Goal: Transaction & Acquisition: Obtain resource

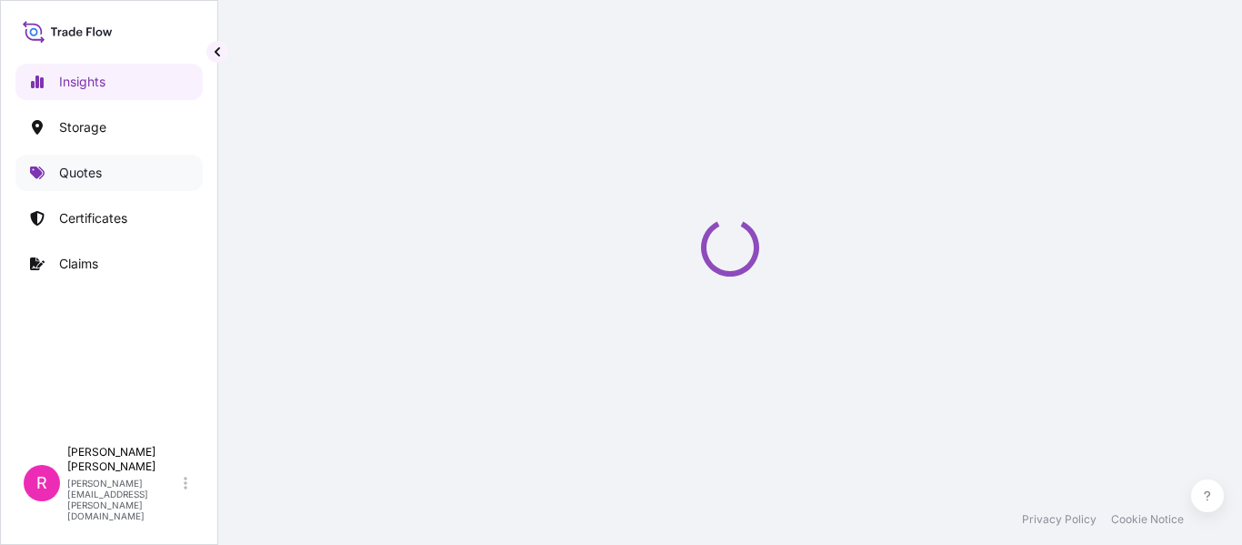
click at [131, 172] on link "Quotes" at bounding box center [108, 173] width 187 height 36
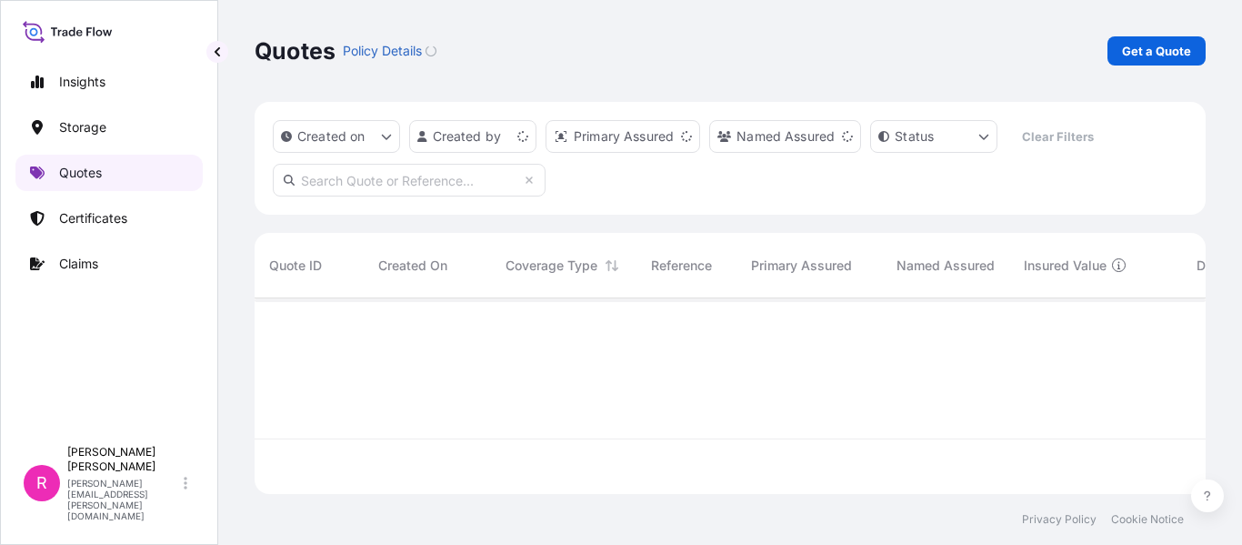
scroll to position [192, 938]
click at [1136, 53] on p "Get a Quote" at bounding box center [1156, 51] width 69 height 18
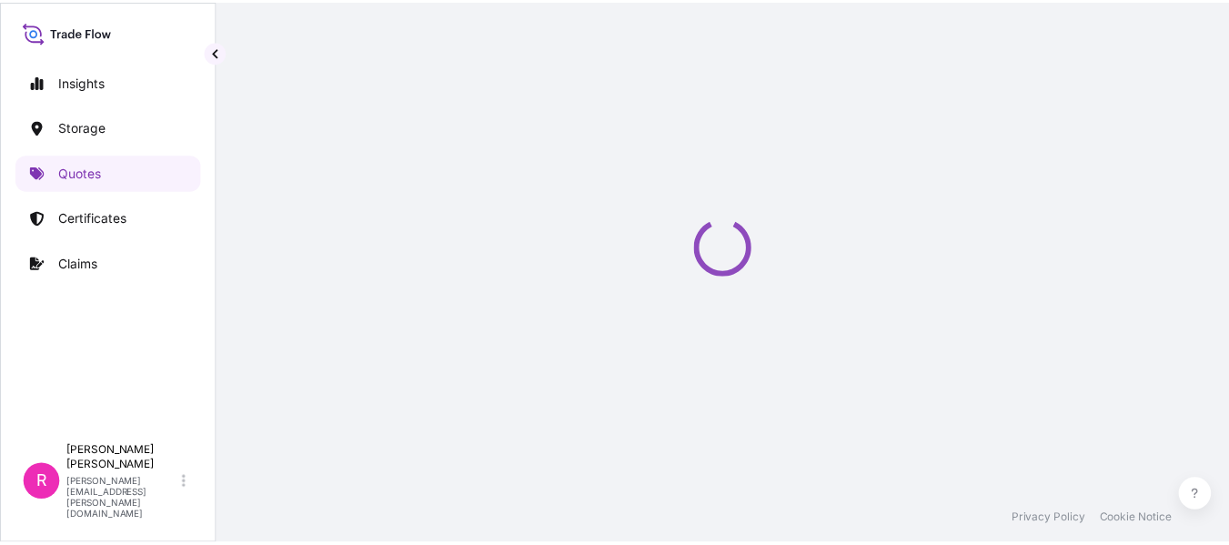
scroll to position [29, 0]
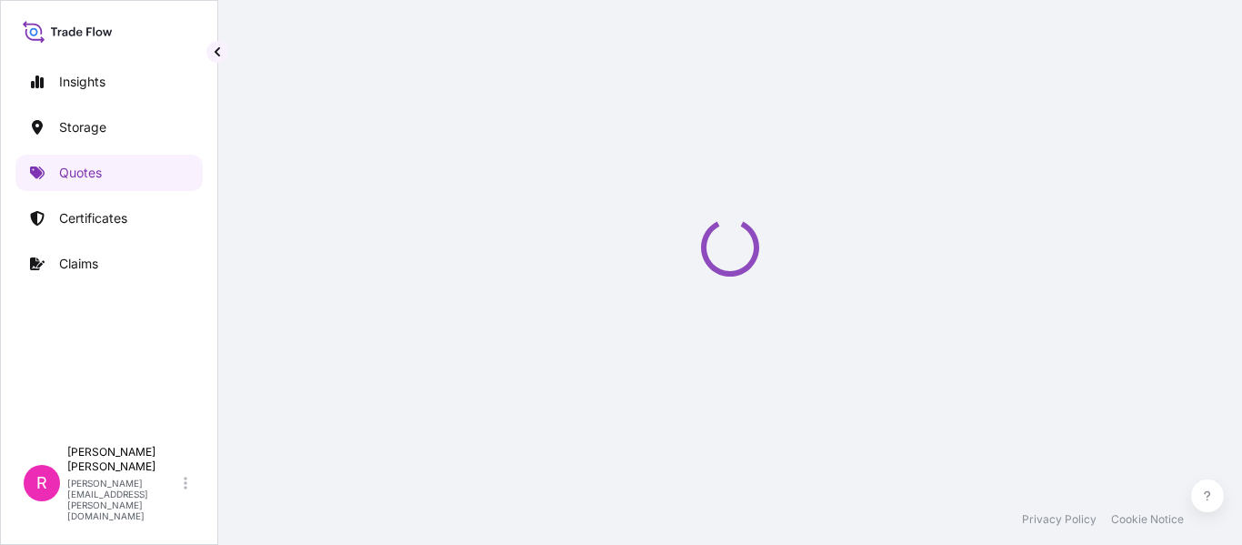
select select "Water"
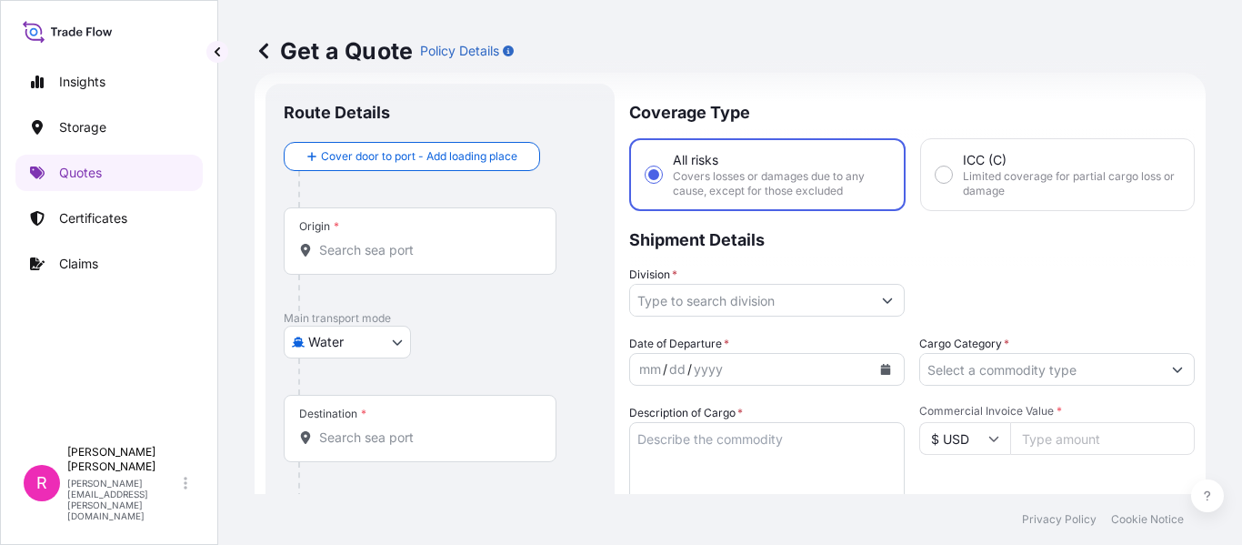
click at [407, 266] on div "Origin *" at bounding box center [420, 240] width 273 height 67
click at [407, 259] on input "Origin *" at bounding box center [426, 250] width 215 height 18
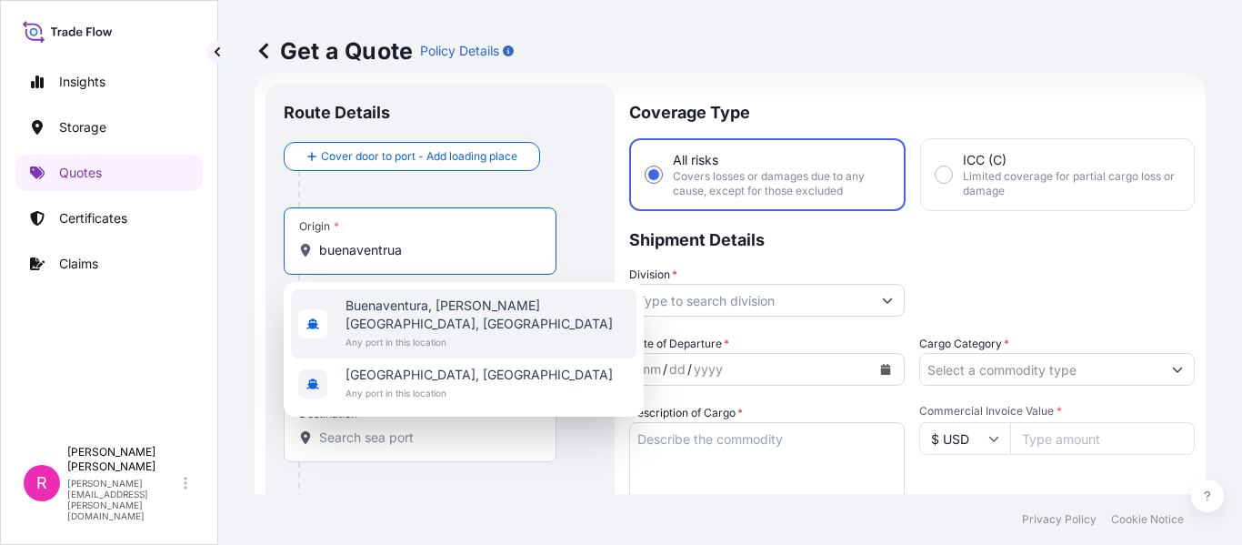
click at [407, 333] on span "Any port in this location" at bounding box center [488, 342] width 284 height 18
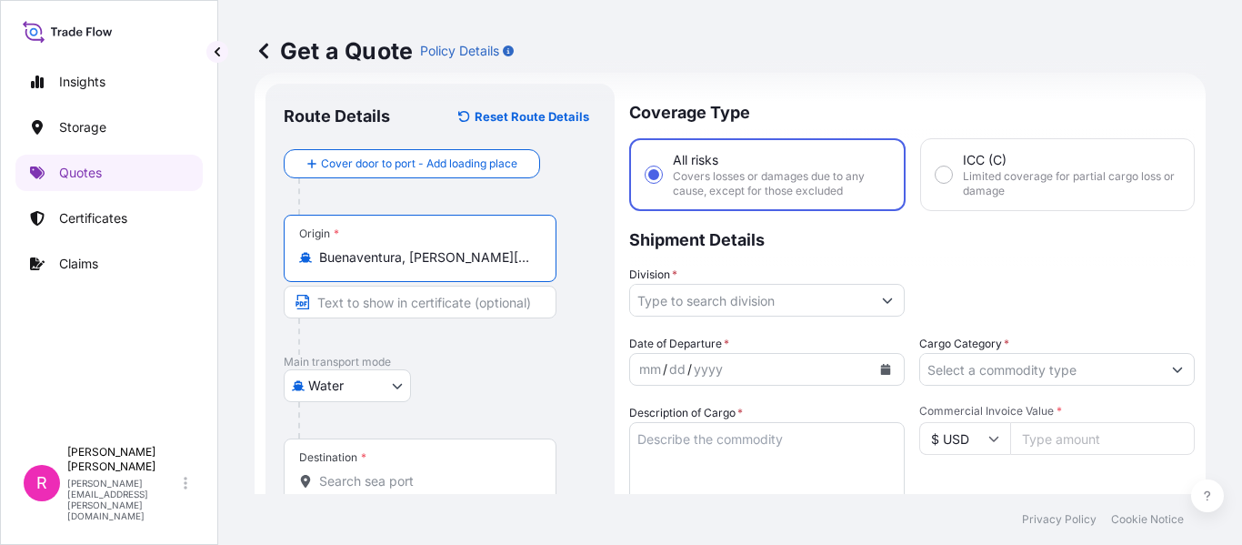
type input "Buenaventura, Valle del Cauca, Colombia"
click at [353, 469] on div "Destination *" at bounding box center [420, 471] width 273 height 67
click at [353, 472] on input "Destination *" at bounding box center [426, 481] width 215 height 18
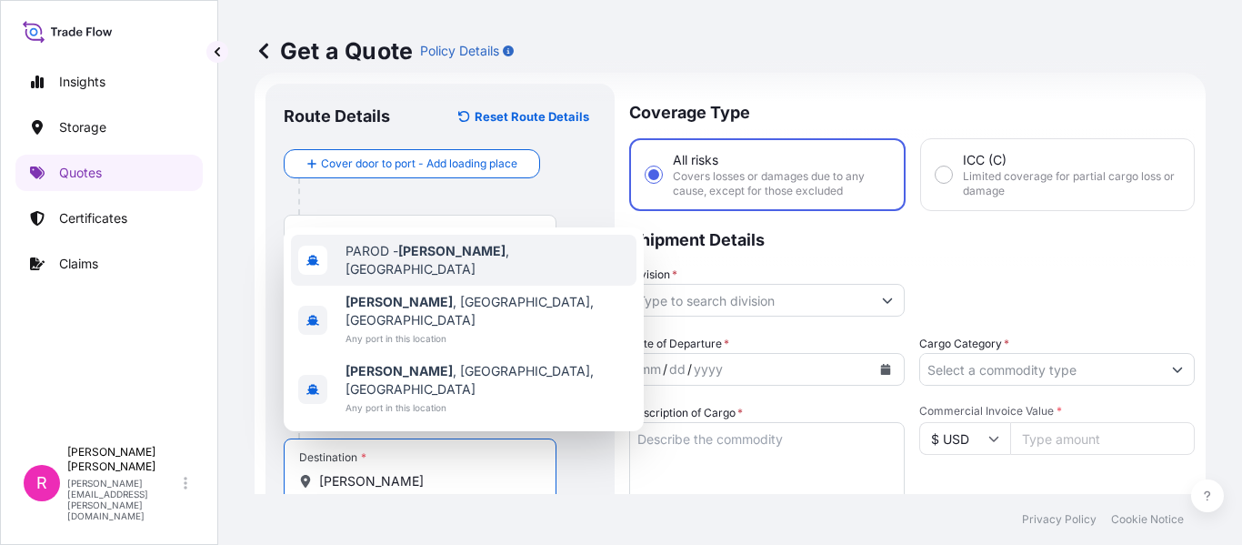
click at [488, 286] on div "PAROD - Rodman , Panama" at bounding box center [464, 260] width 346 height 51
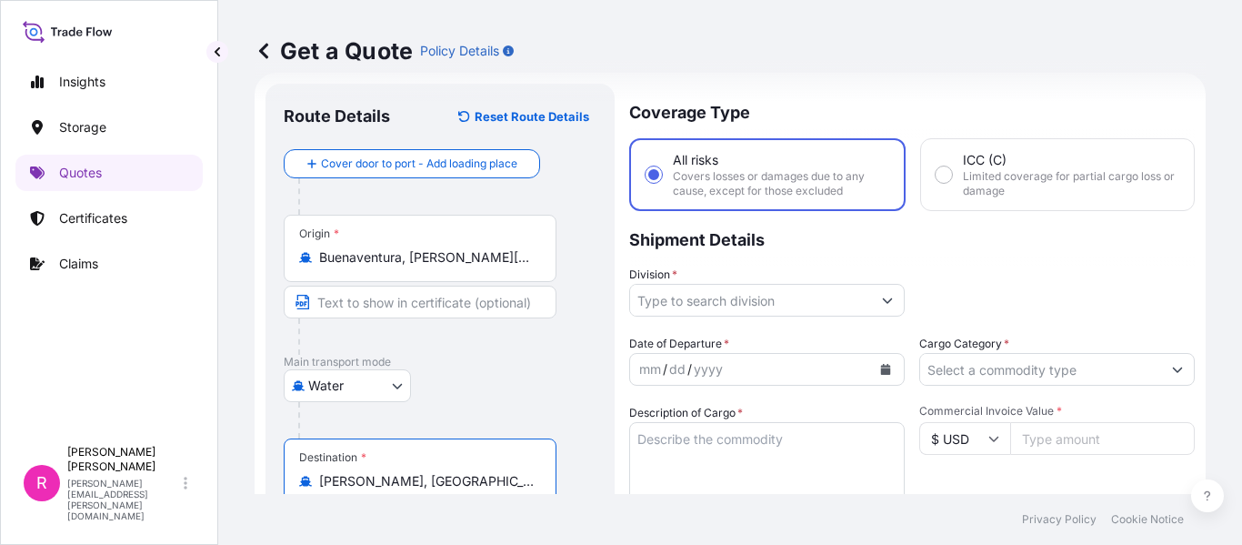
type input "PAROD - Rodman, Panama"
click at [722, 287] on input "Division *" at bounding box center [750, 300] width 241 height 33
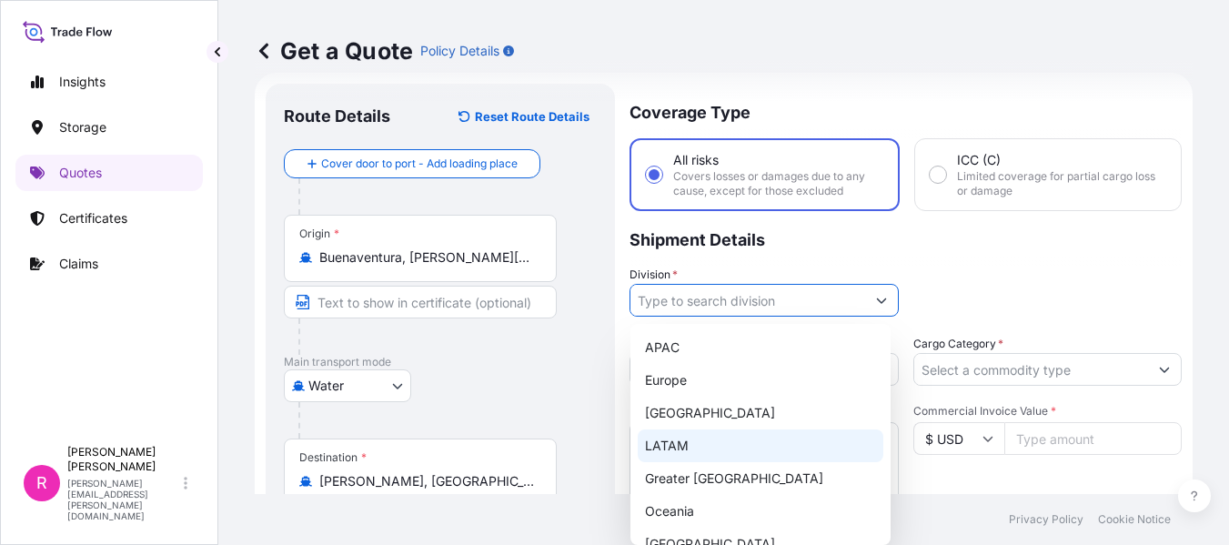
click at [689, 455] on div "LATAM" at bounding box center [761, 445] width 246 height 33
type input "LATAM"
click at [718, 437] on div "LATAM" at bounding box center [761, 445] width 246 height 33
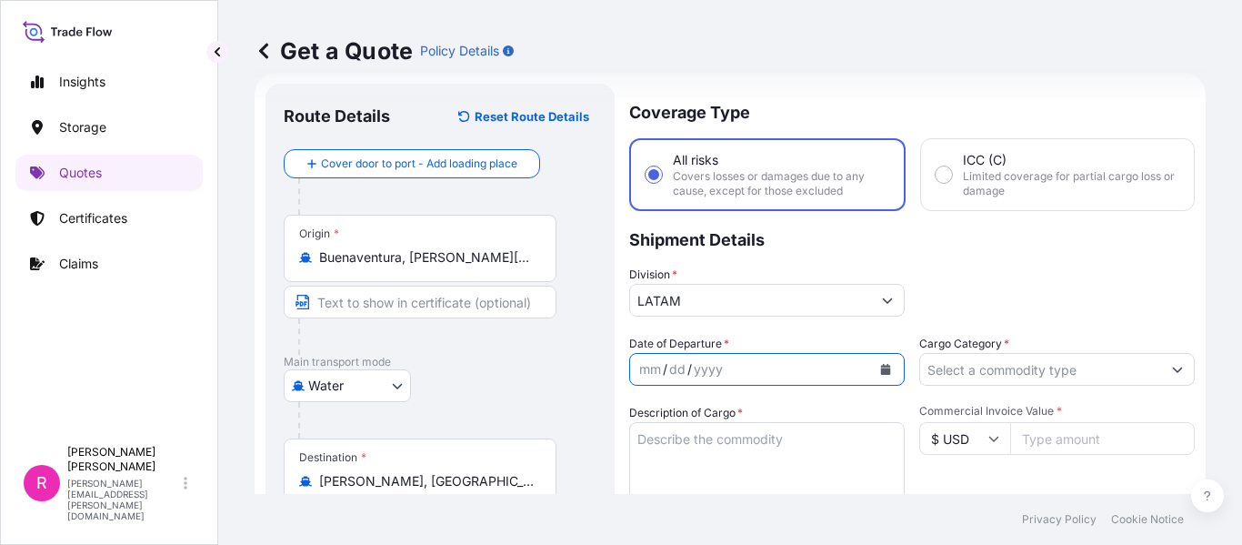
click at [889, 365] on button "Calendar" at bounding box center [885, 369] width 29 height 29
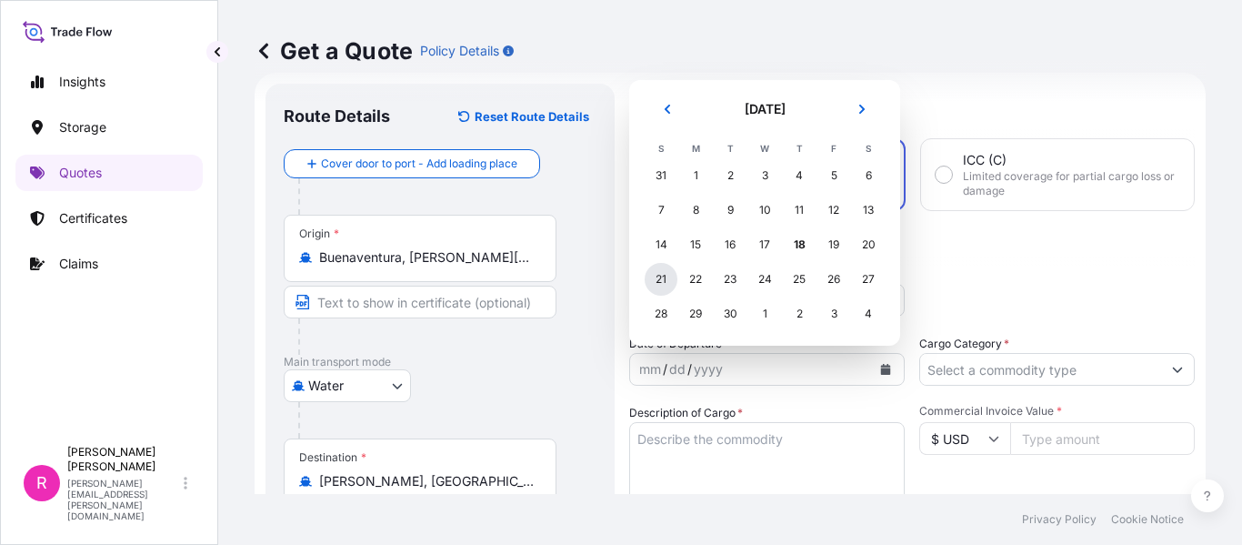
click at [660, 280] on div "21" at bounding box center [661, 279] width 33 height 33
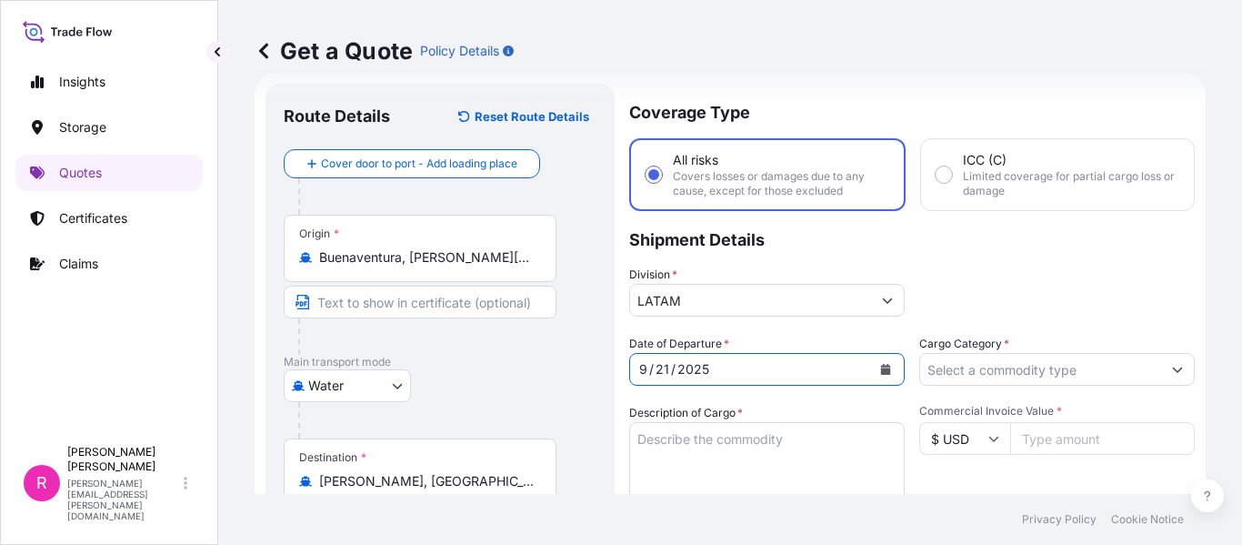
drag, startPoint x: 1022, startPoint y: 388, endPoint x: 1024, endPoint y: 378, distance: 10.2
click at [1021, 374] on input "Cargo Category *" at bounding box center [1040, 369] width 241 height 33
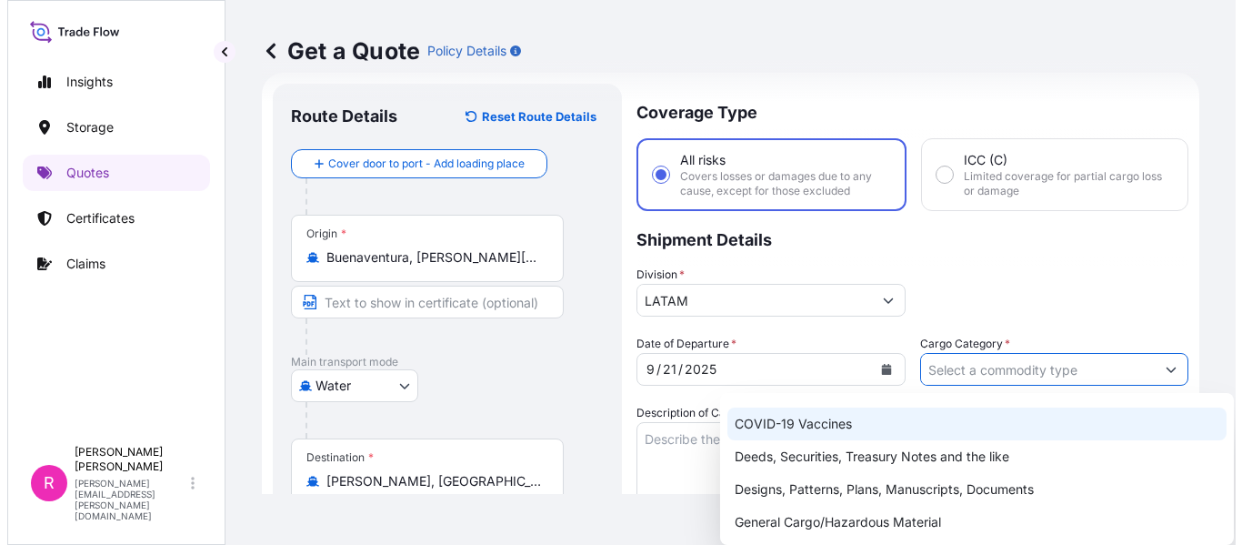
scroll to position [182, 0]
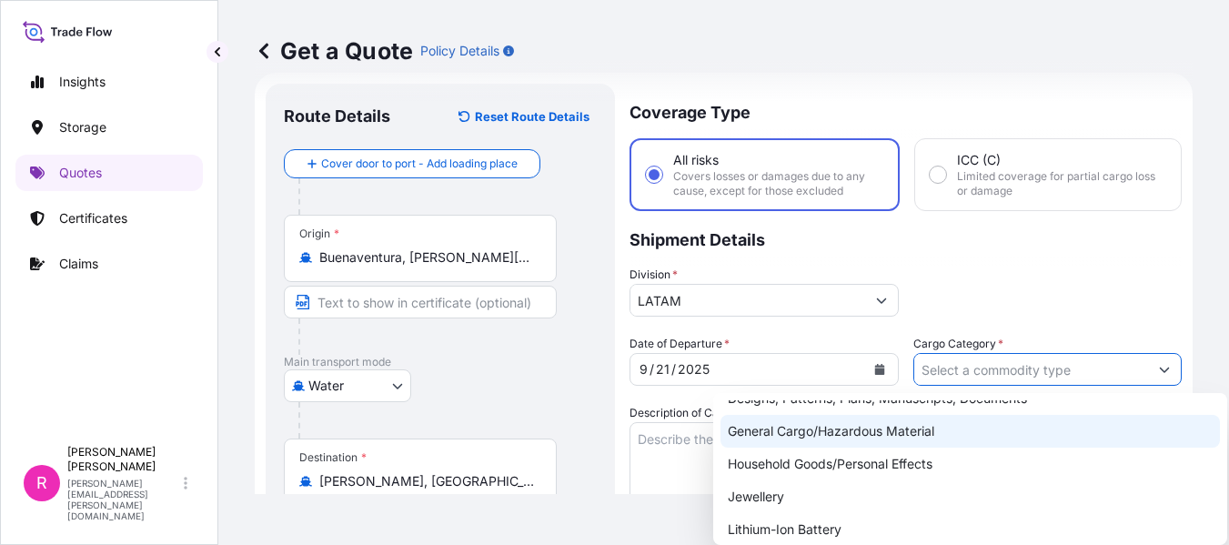
click at [847, 427] on div "General Cargo/Hazardous Material" at bounding box center [969, 431] width 499 height 33
type input "General Cargo/Hazardous Material"
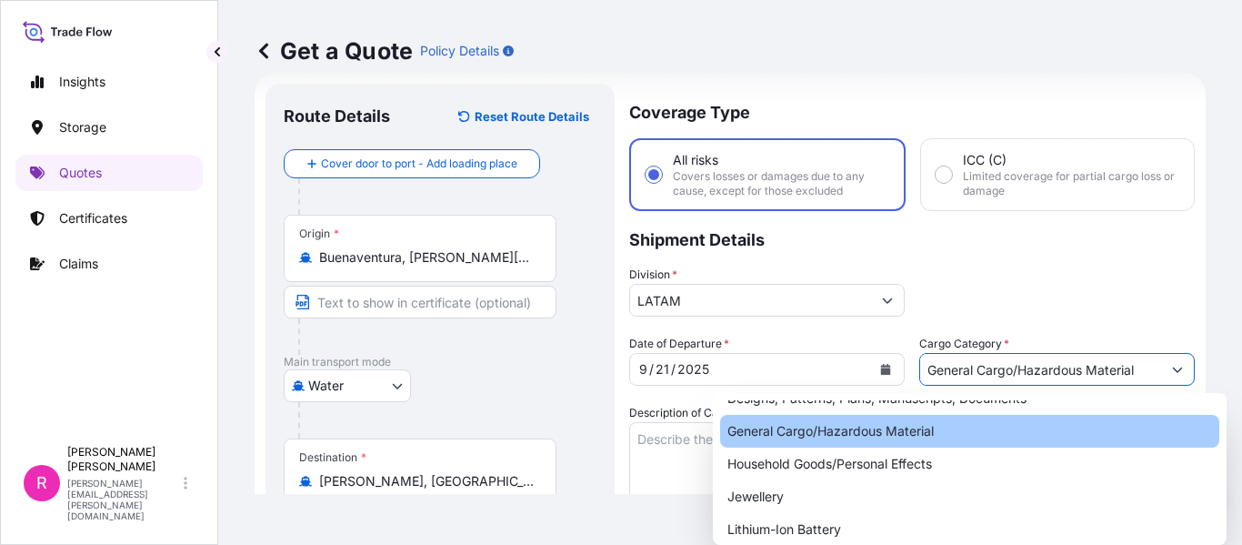
click at [728, 461] on textarea "Description of Cargo *" at bounding box center [767, 465] width 276 height 87
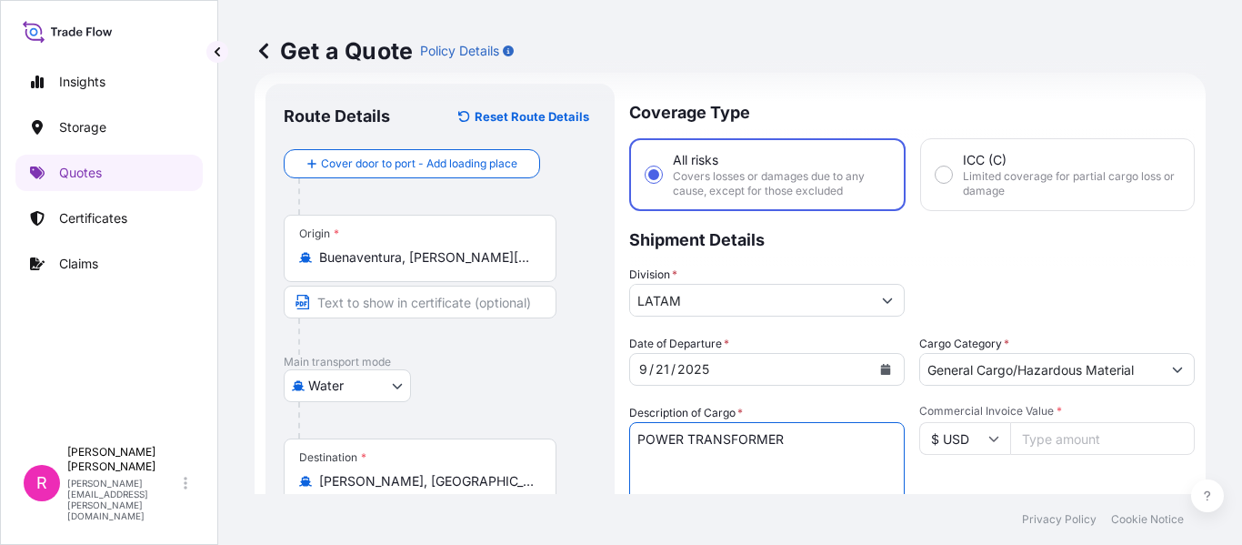
type textarea "POWER TRANSFORMER"
click at [1045, 434] on input "Commercial Invoice Value *" at bounding box center [1102, 438] width 185 height 33
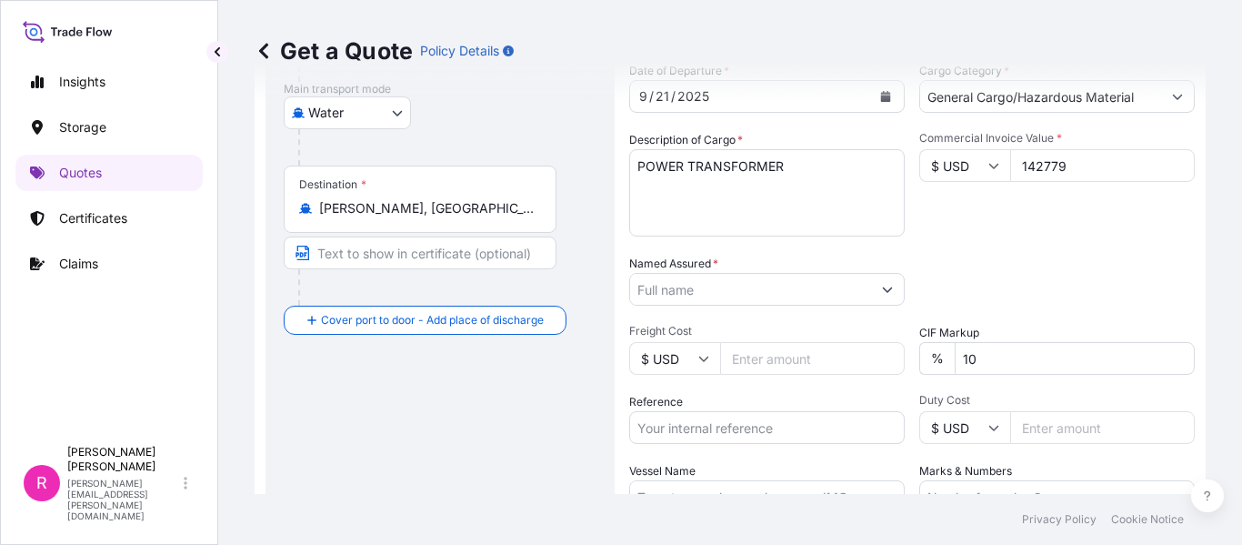
type input "142779"
click at [719, 290] on input "Named Assured *" at bounding box center [750, 289] width 241 height 33
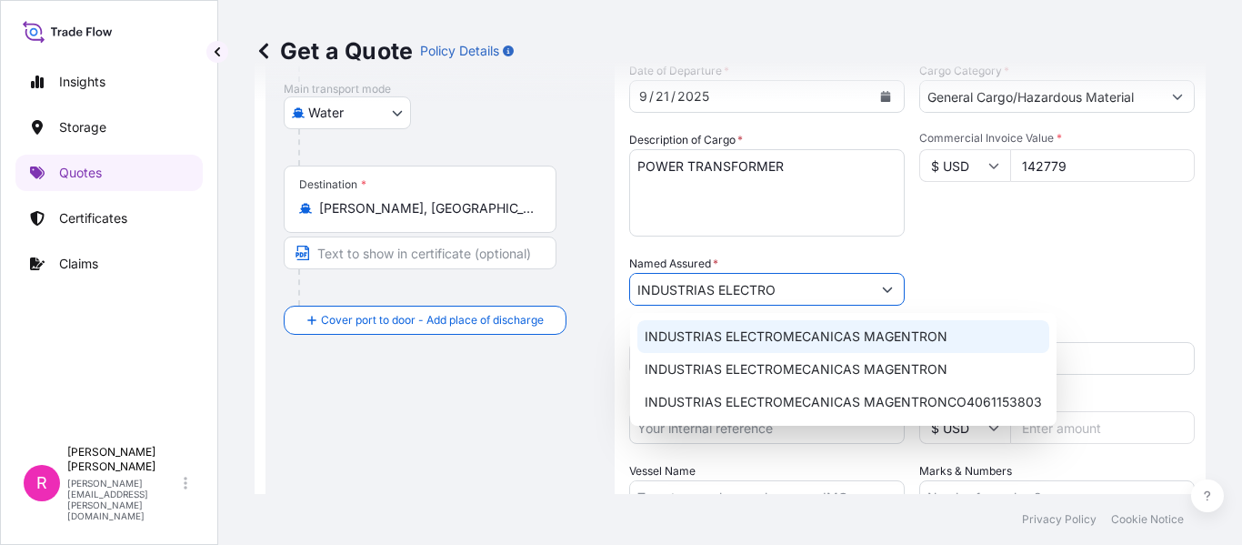
click at [724, 326] on div "INDUSTRIAS ELECTROMECANICAS MAGENTRON" at bounding box center [844, 336] width 412 height 33
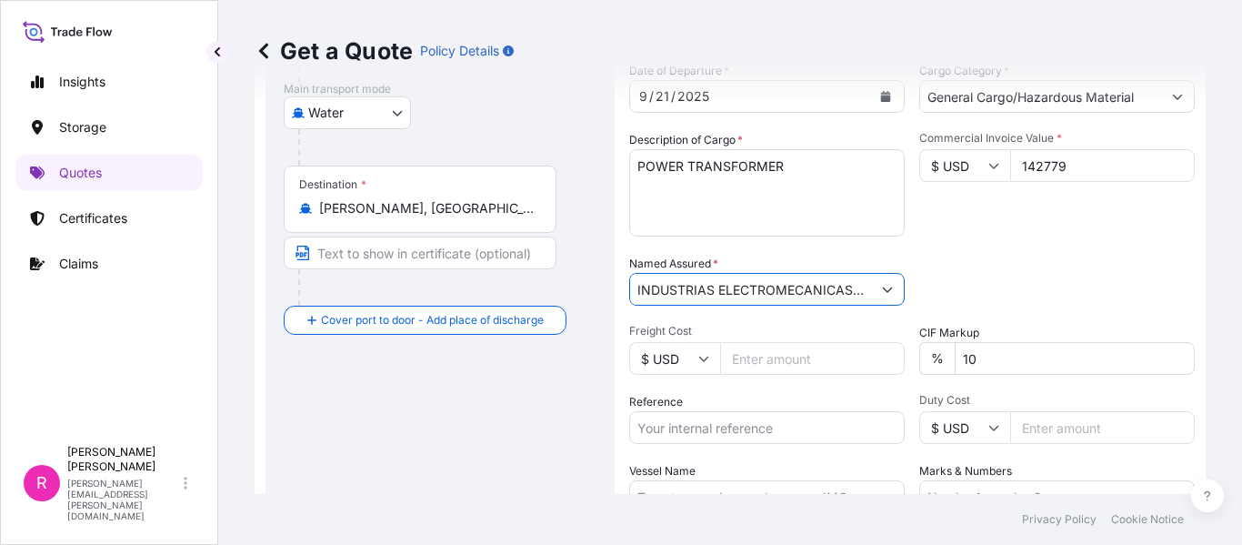
type input "INDUSTRIAS ELECTROMECANICAS MAGENTRON"
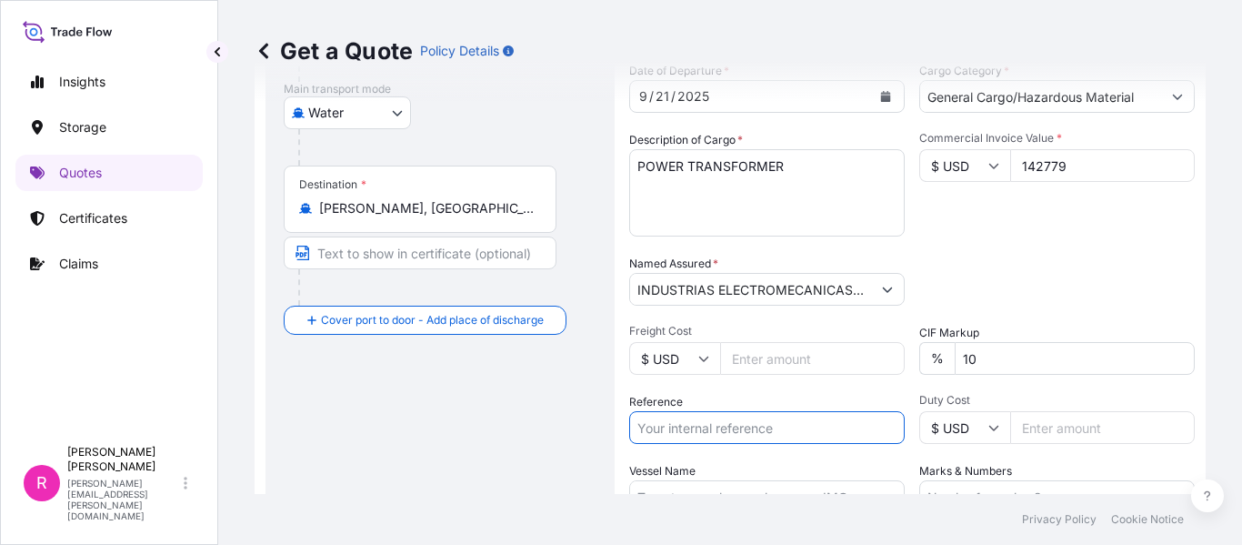
drag, startPoint x: 748, startPoint y: 433, endPoint x: 764, endPoint y: 410, distance: 28.0
click at [749, 433] on input "Reference" at bounding box center [767, 427] width 276 height 33
drag, startPoint x: 678, startPoint y: 326, endPoint x: 725, endPoint y: 326, distance: 46.4
click at [678, 326] on span "Freight Cost" at bounding box center [767, 331] width 276 height 15
click at [720, 342] on input "Freight Cost" at bounding box center [812, 358] width 185 height 33
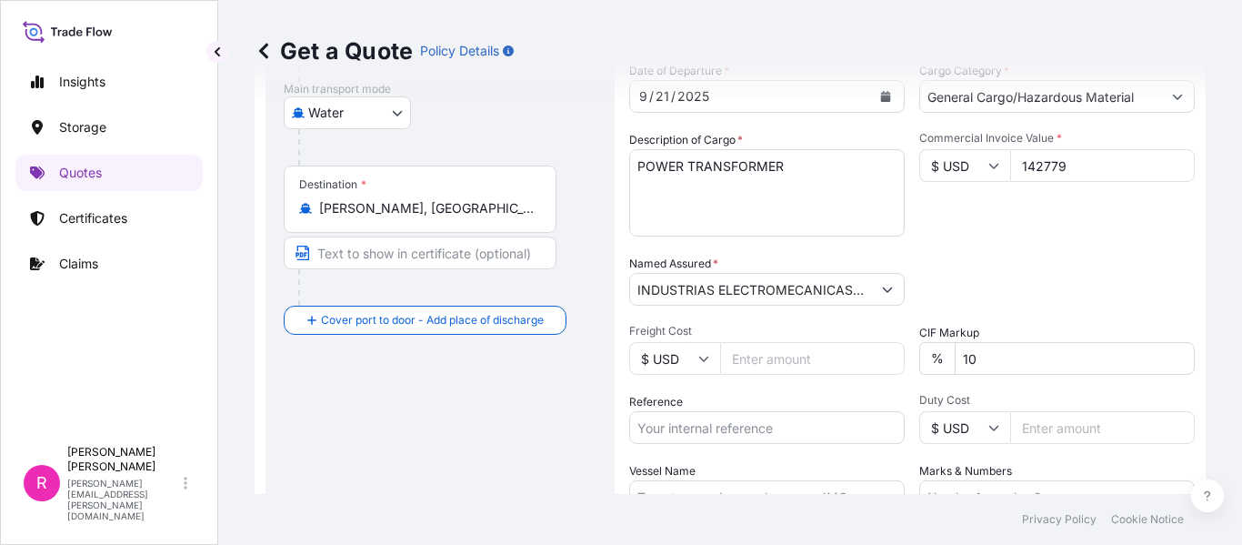
drag, startPoint x: 741, startPoint y: 402, endPoint x: 737, endPoint y: 425, distance: 23.2
click at [741, 414] on div "Reference" at bounding box center [767, 418] width 276 height 51
click at [737, 425] on input "Reference" at bounding box center [767, 427] width 276 height 33
paste input "CO4061154832"
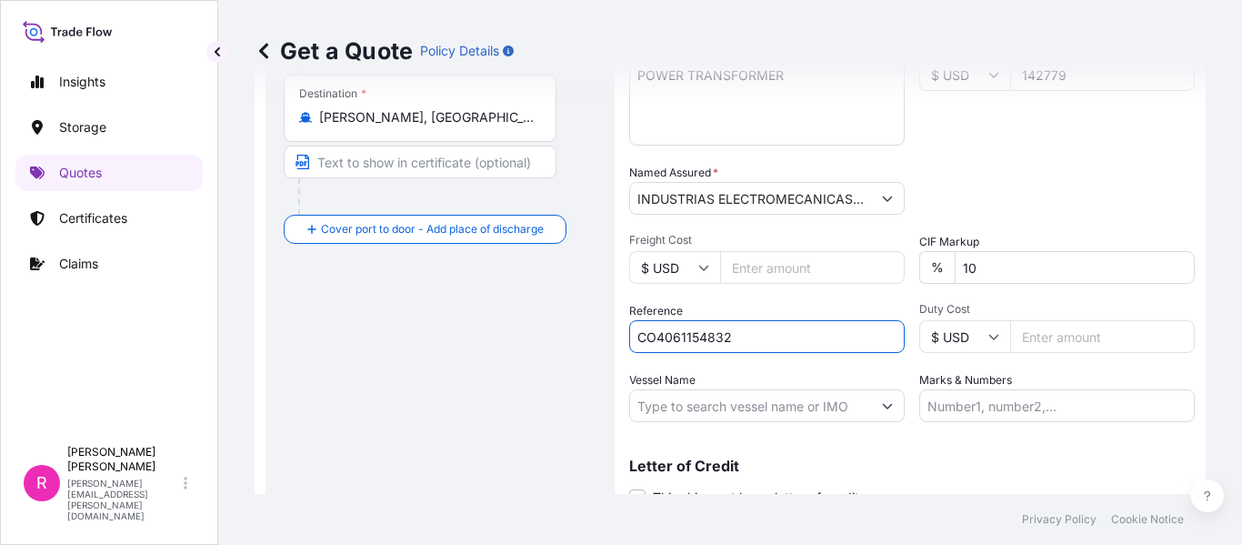
scroll to position [467, 0]
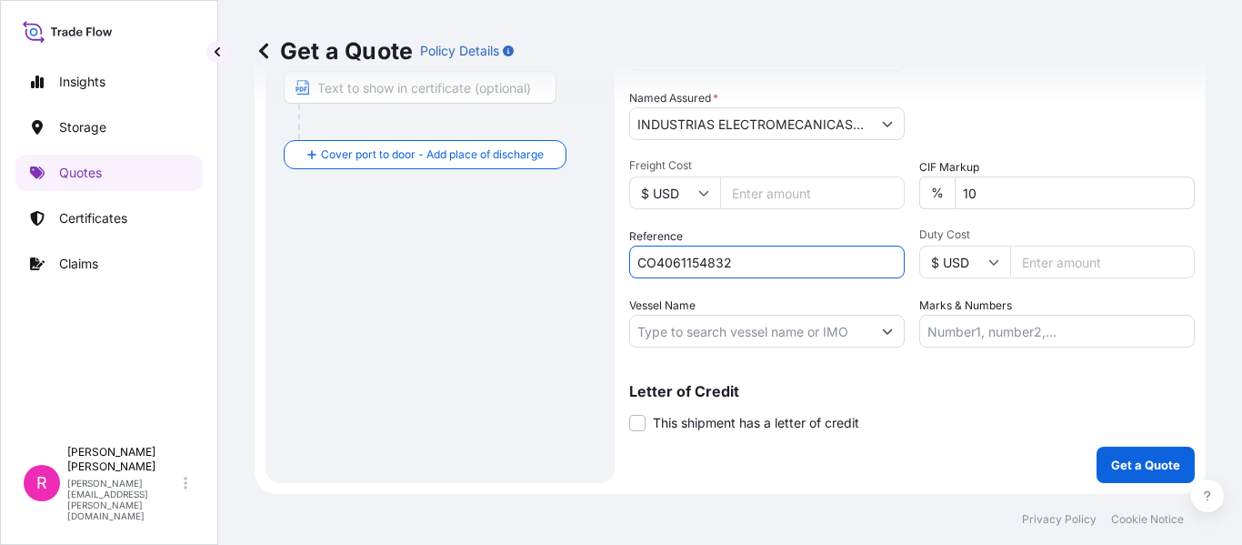
type input "CO4061154832"
click at [732, 321] on input "Vessel Name" at bounding box center [750, 331] width 241 height 33
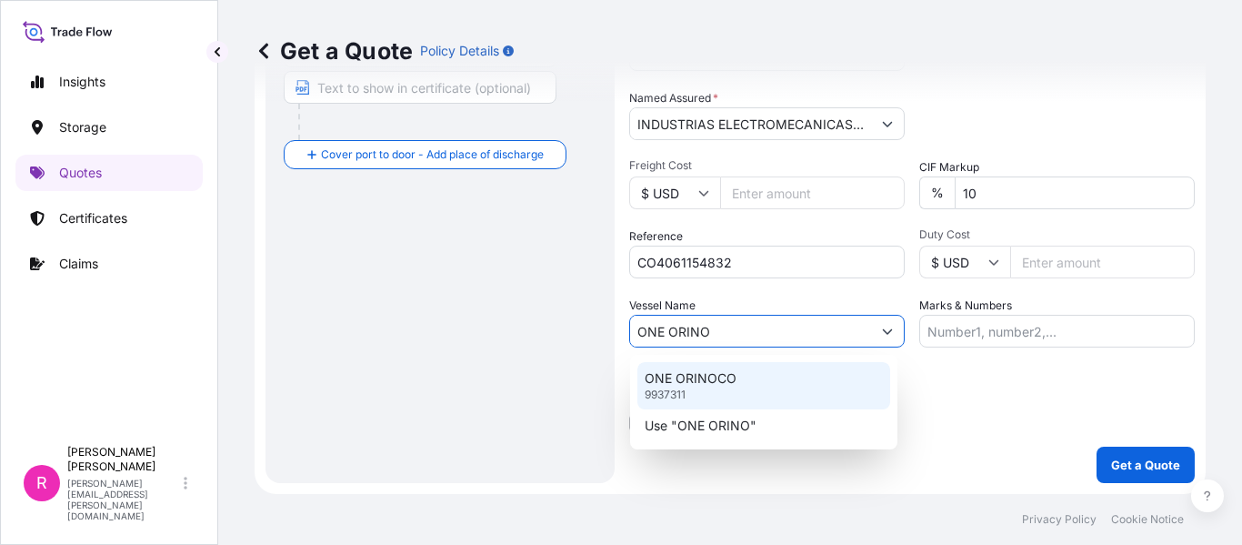
click at [754, 369] on div "ONE ORINOCO 9937311" at bounding box center [764, 385] width 253 height 47
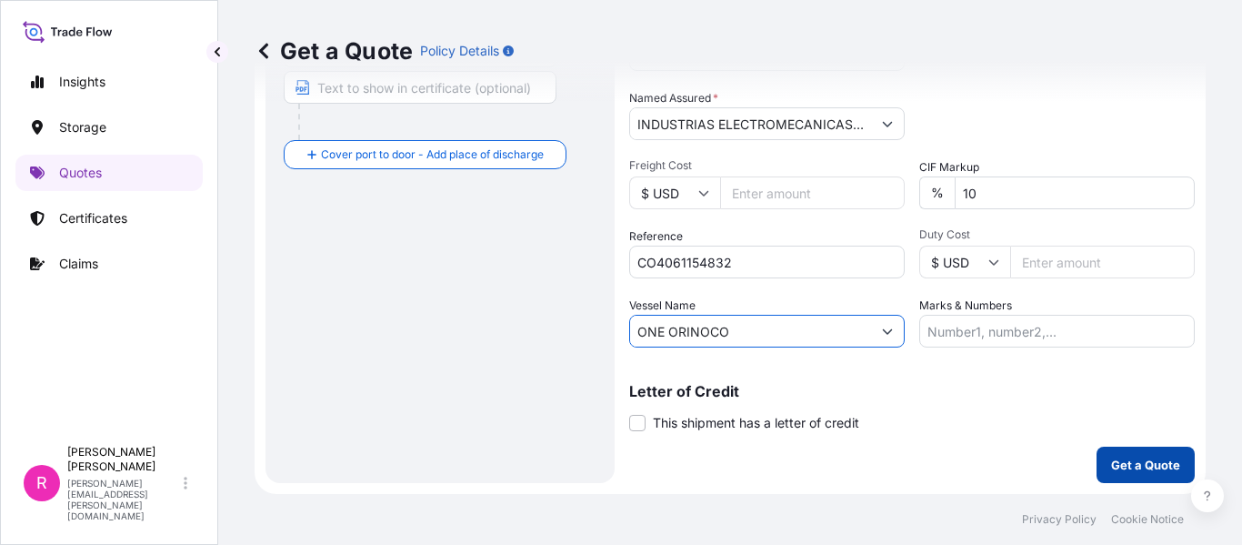
type input "ONE ORINOCO"
click at [1130, 465] on p "Get a Quote" at bounding box center [1145, 465] width 69 height 18
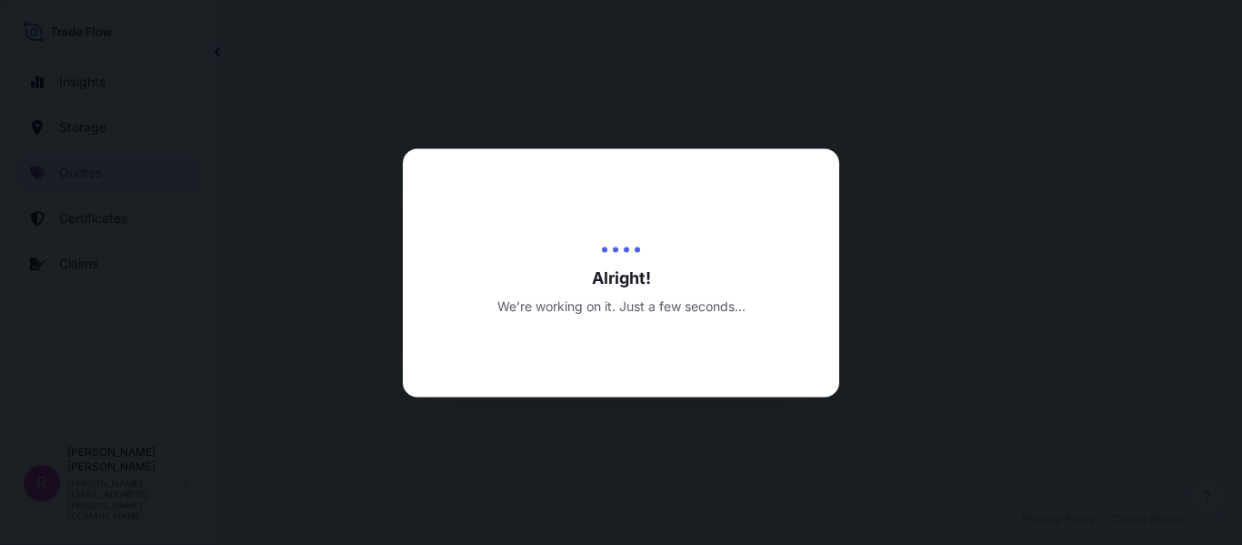
select select "Water"
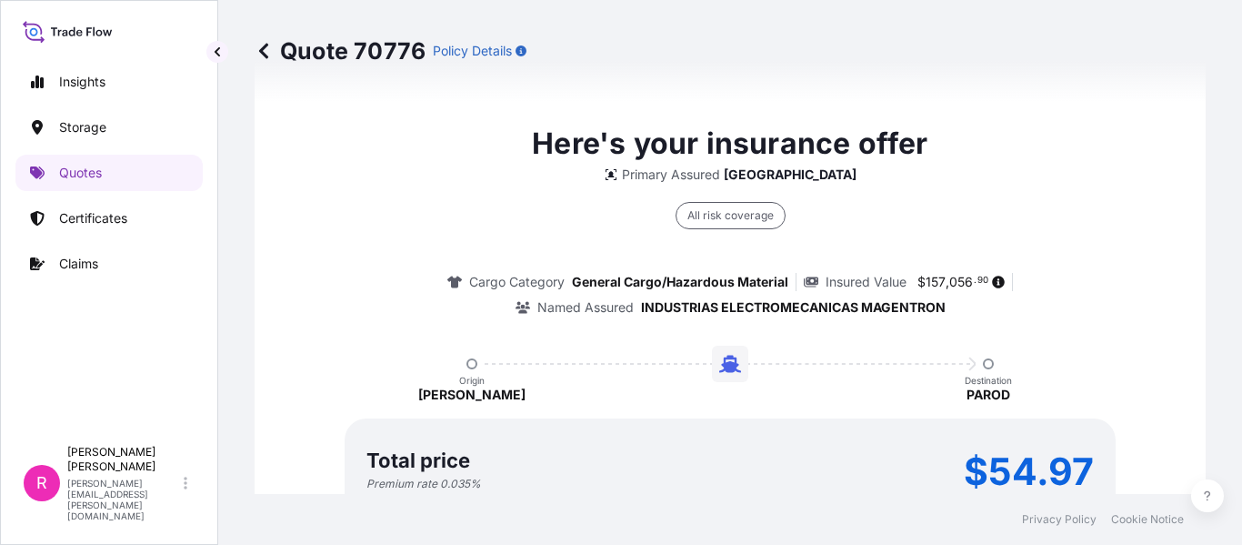
scroll to position [2862, 0]
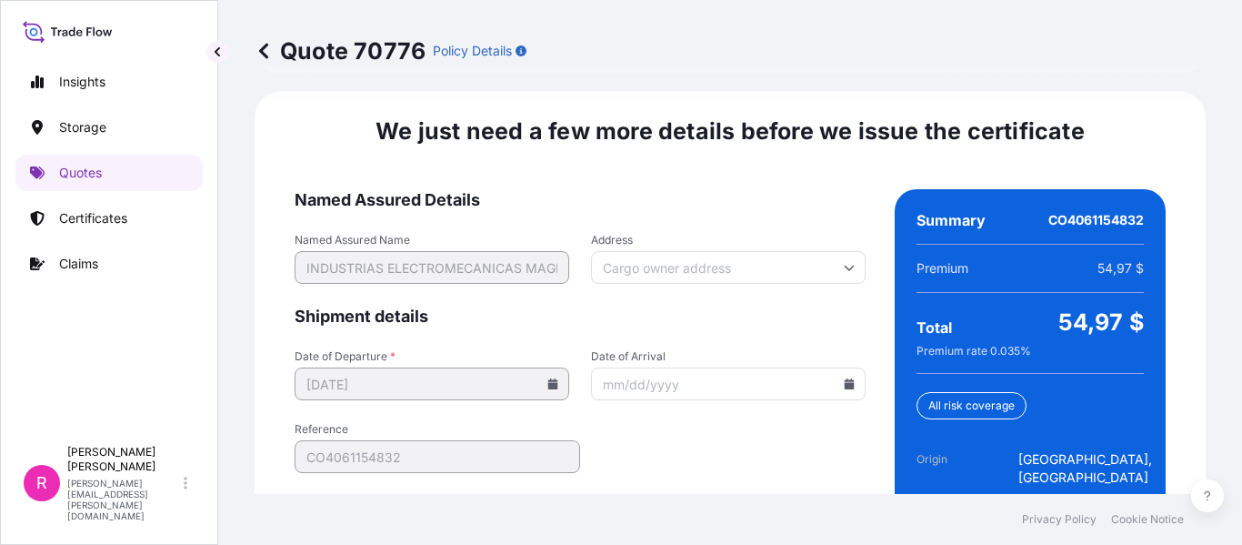
click at [839, 371] on input "Date of Arrival" at bounding box center [728, 383] width 275 height 33
click at [844, 378] on icon at bounding box center [849, 383] width 11 height 11
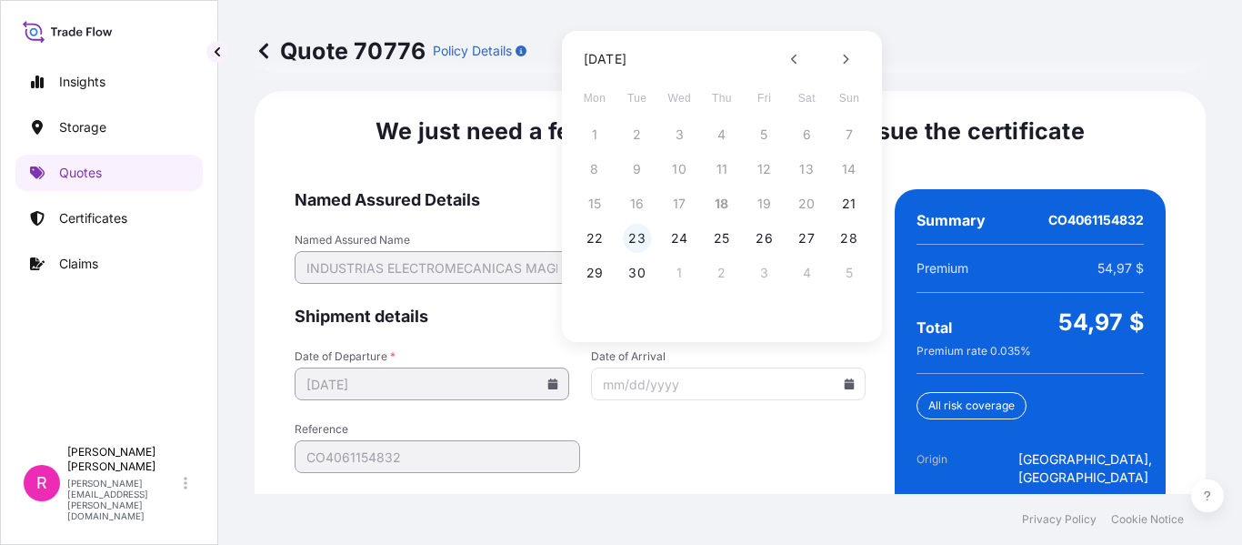
click at [632, 244] on button "23" at bounding box center [637, 238] width 29 height 29
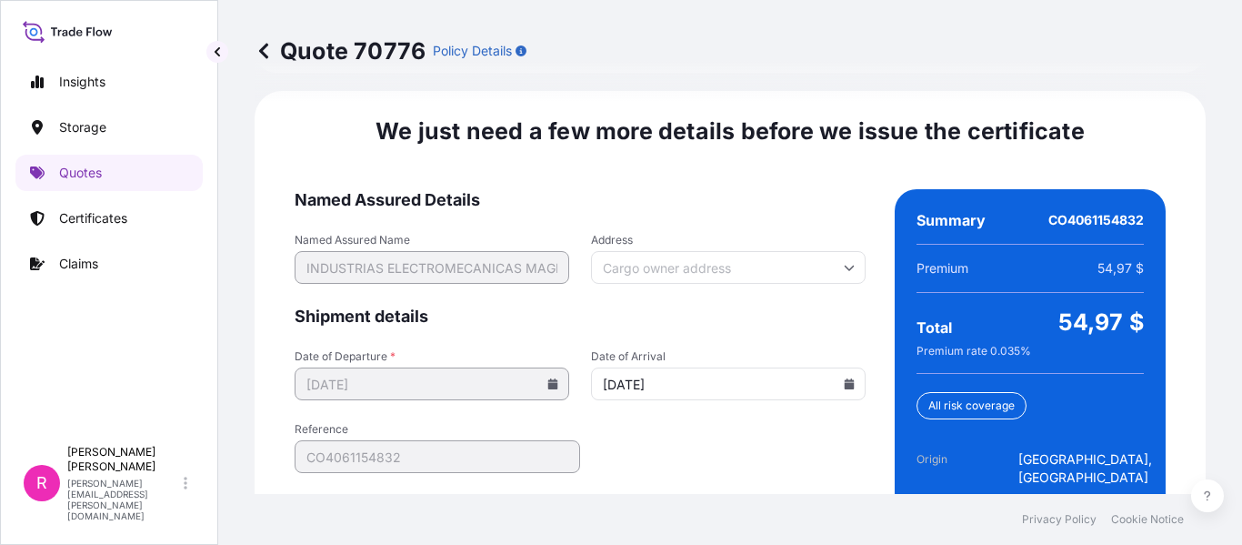
type input "09/23/2025"
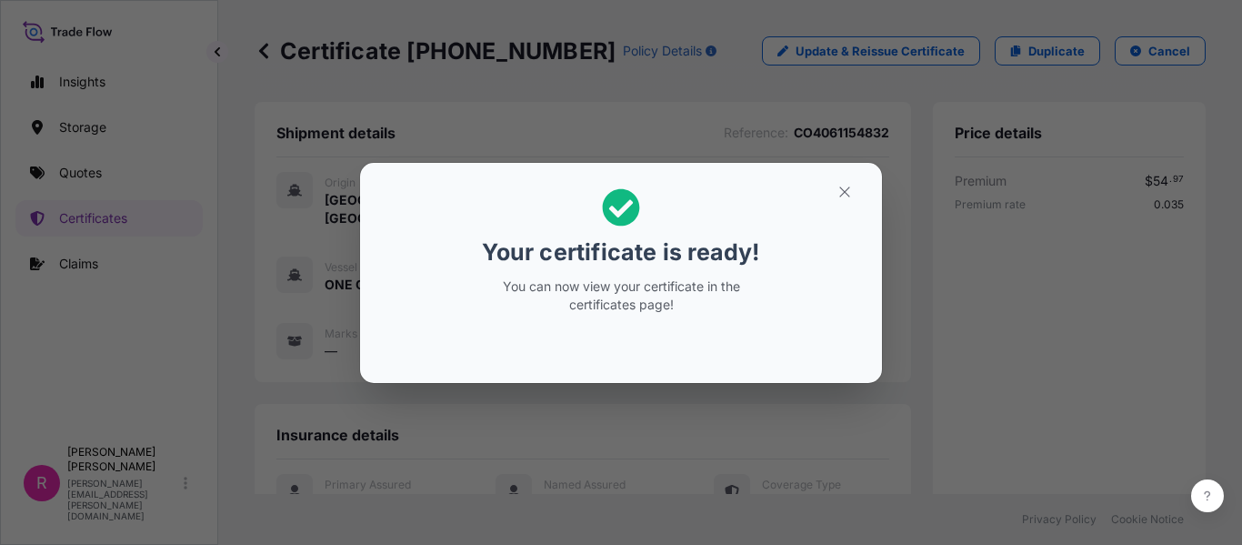
click at [681, 147] on div "Your certificate is ready! You can now view your certificate in the certificate…" at bounding box center [621, 272] width 1242 height 545
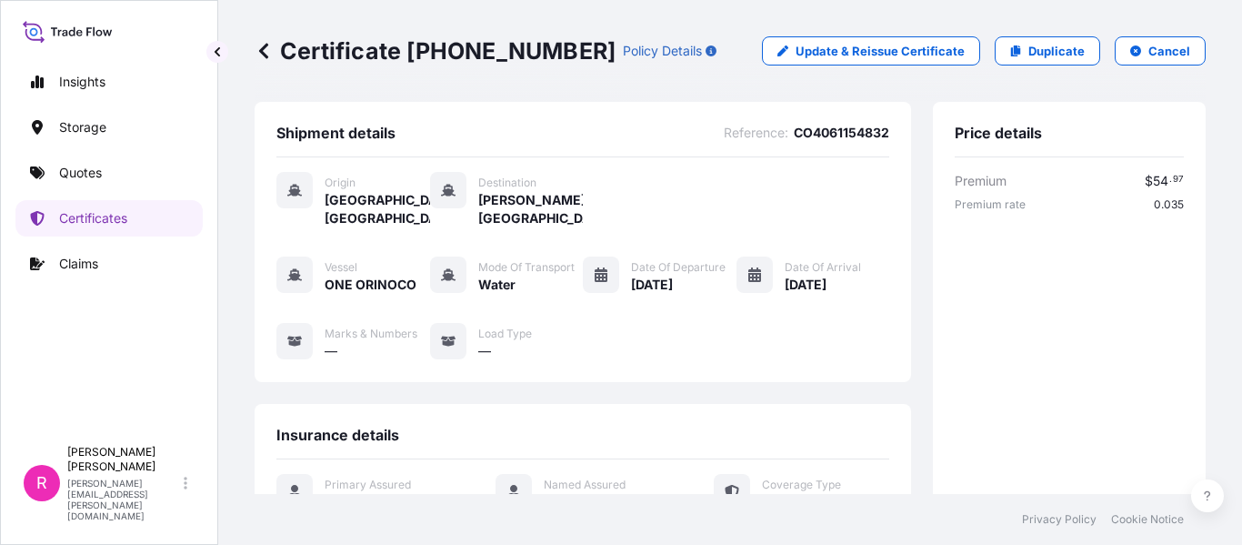
click at [418, 47] on p "Certificate 31619-412-1" at bounding box center [435, 50] width 361 height 29
drag, startPoint x: 412, startPoint y: 45, endPoint x: 537, endPoint y: 53, distance: 124.9
click at [537, 53] on p "Certificate 31619-412-1" at bounding box center [435, 50] width 361 height 29
drag, startPoint x: 540, startPoint y: 53, endPoint x: 408, endPoint y: 58, distance: 132.0
click at [408, 58] on p "Certificate 31619-412-1" at bounding box center [435, 50] width 361 height 29
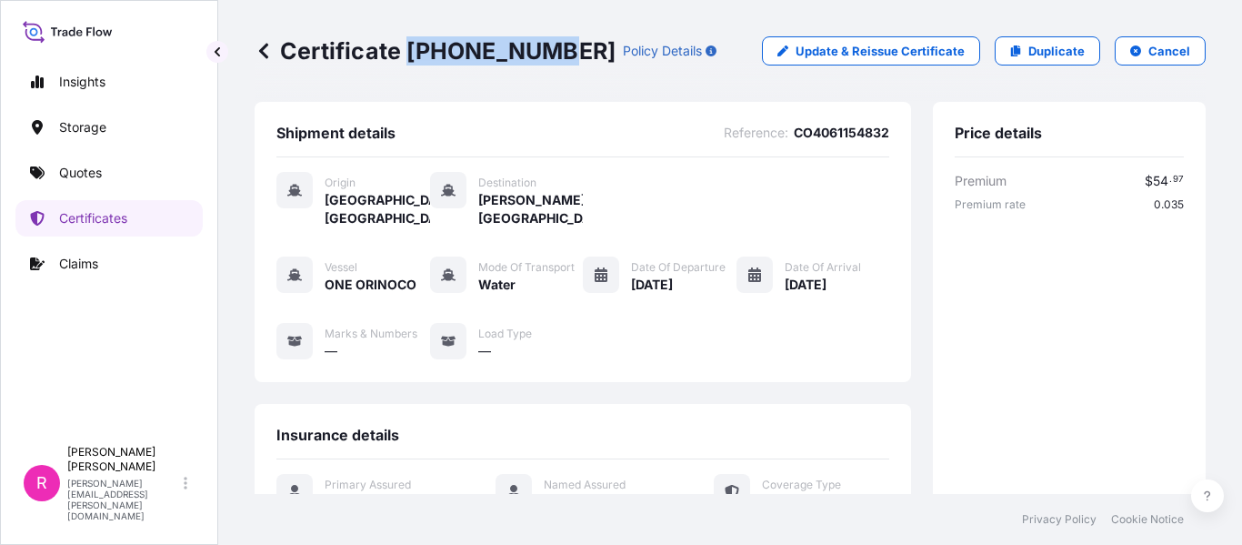
copy p "31619-412-1"
click at [138, 158] on link "Quotes" at bounding box center [108, 173] width 187 height 36
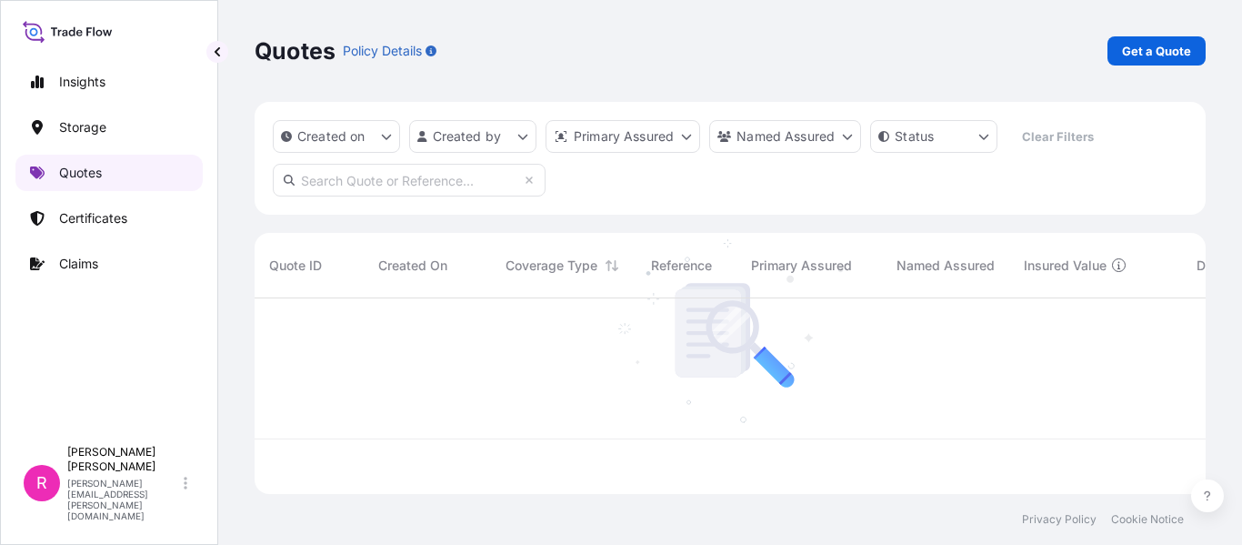
scroll to position [192, 938]
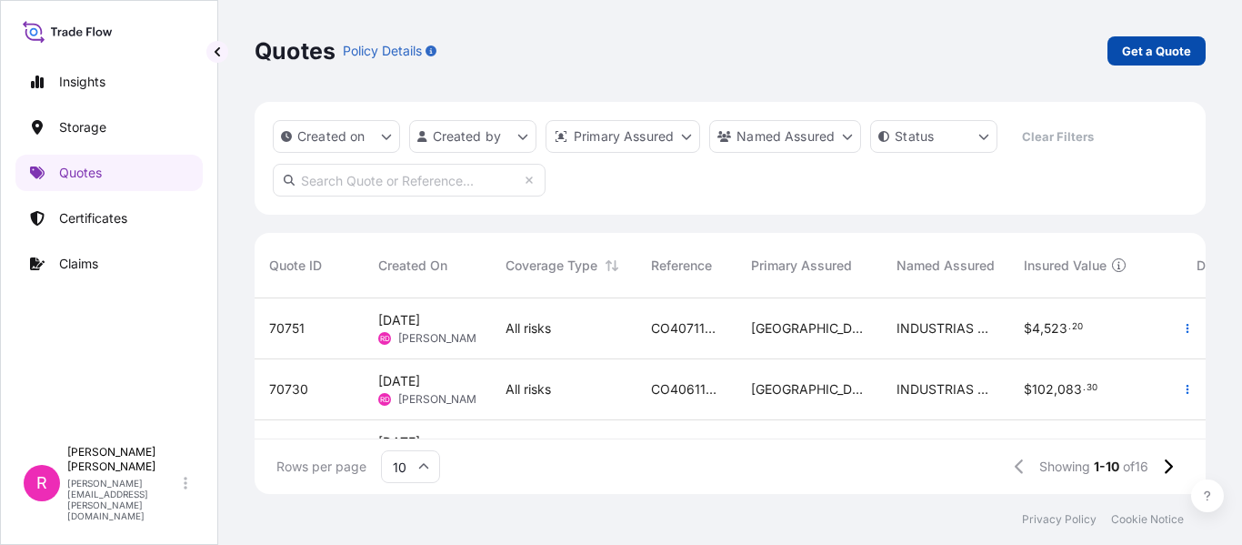
click at [1184, 43] on p "Get a Quote" at bounding box center [1156, 51] width 69 height 18
select select "Water"
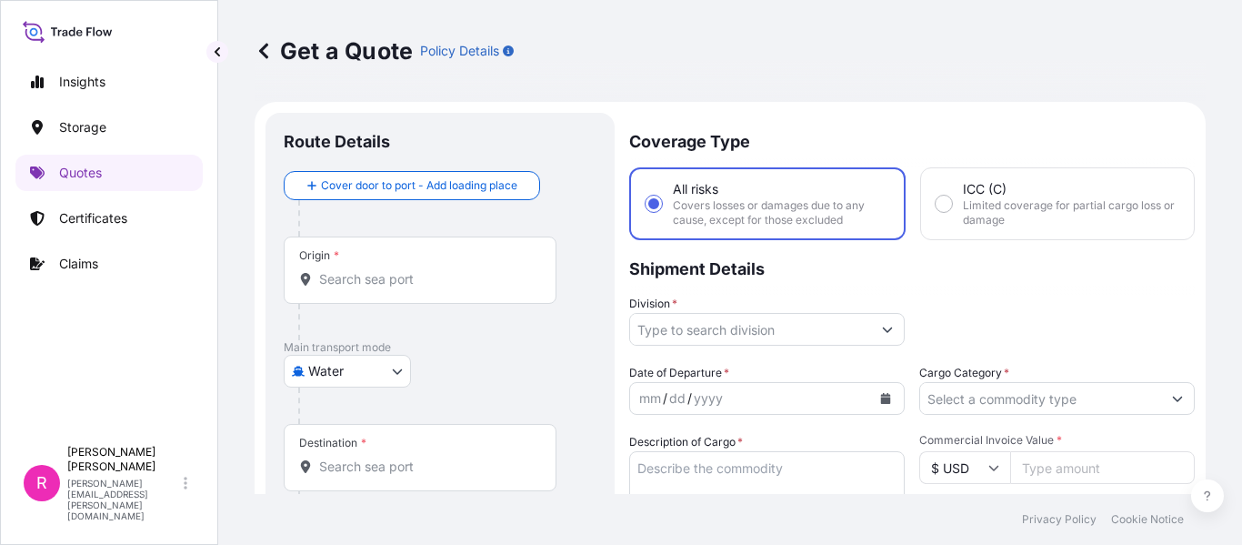
scroll to position [29, 0]
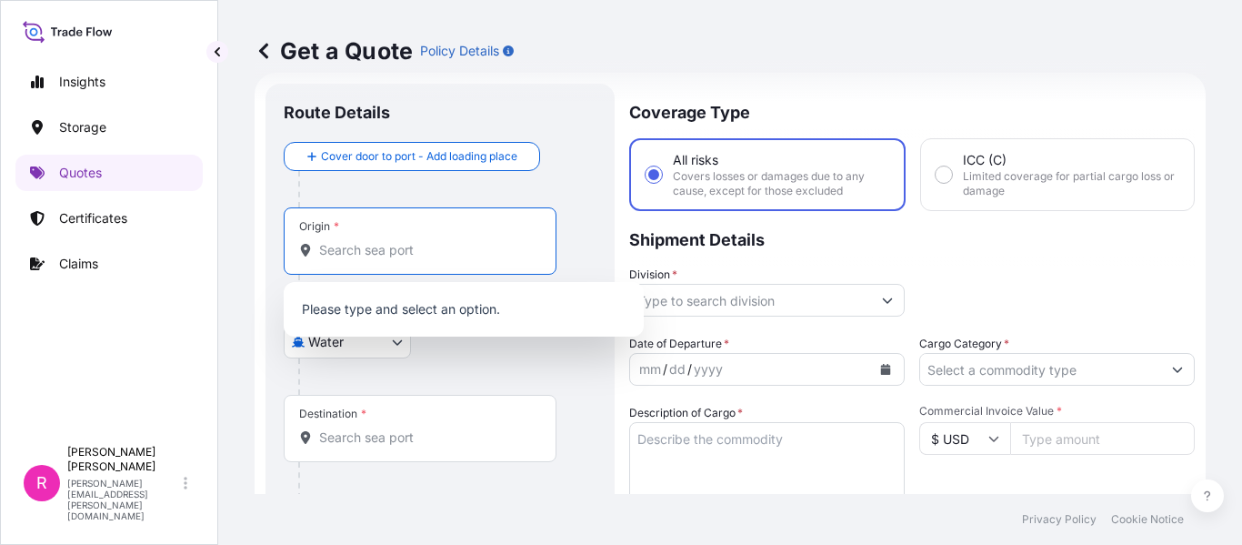
click at [397, 246] on input "Origin *" at bounding box center [426, 250] width 215 height 18
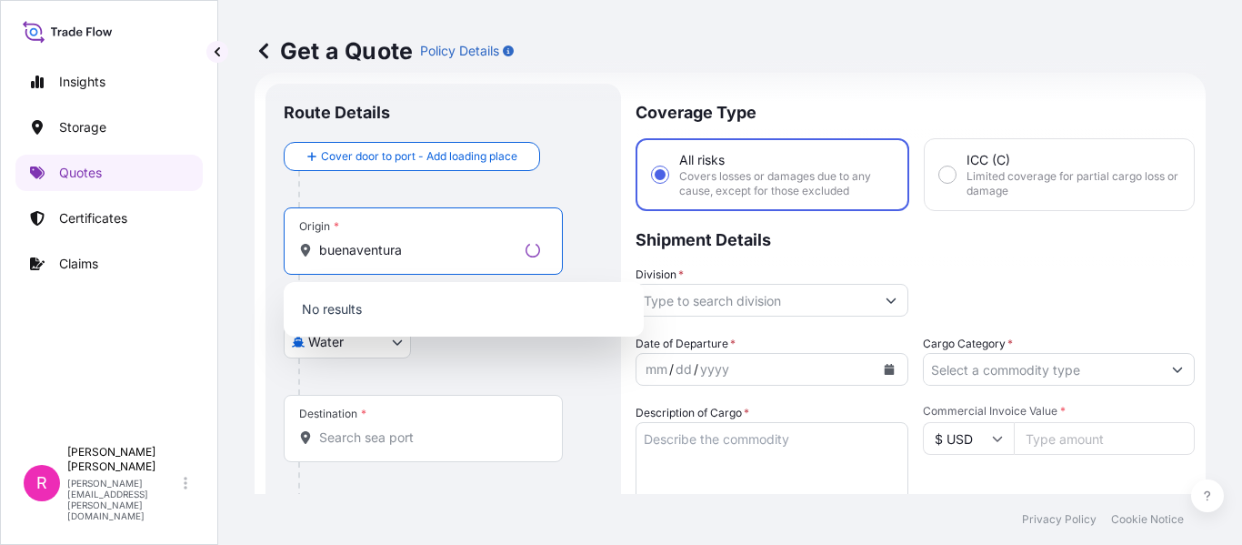
scroll to position [0, 0]
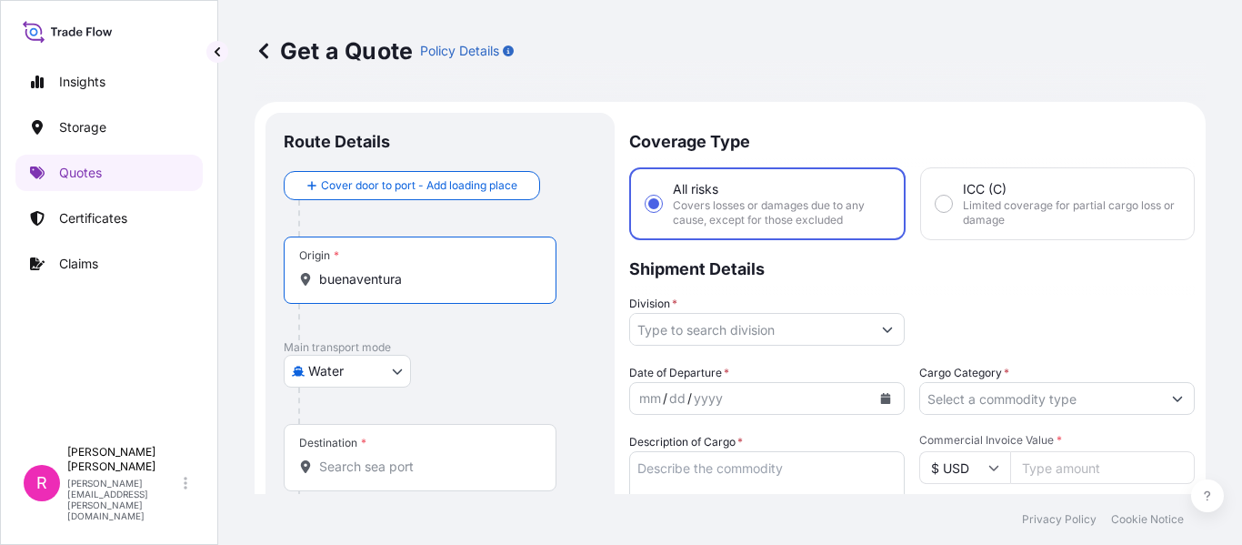
click at [460, 287] on input "buenaventura" at bounding box center [426, 279] width 215 height 18
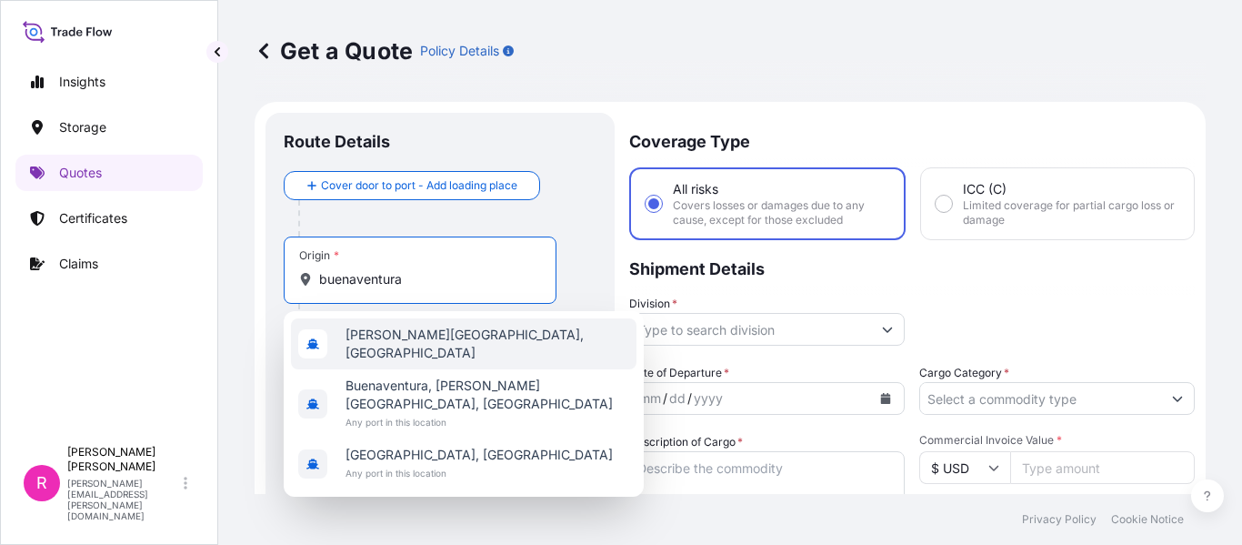
click at [484, 336] on span "COBUN - Buenaventura, Colombia" at bounding box center [488, 344] width 284 height 36
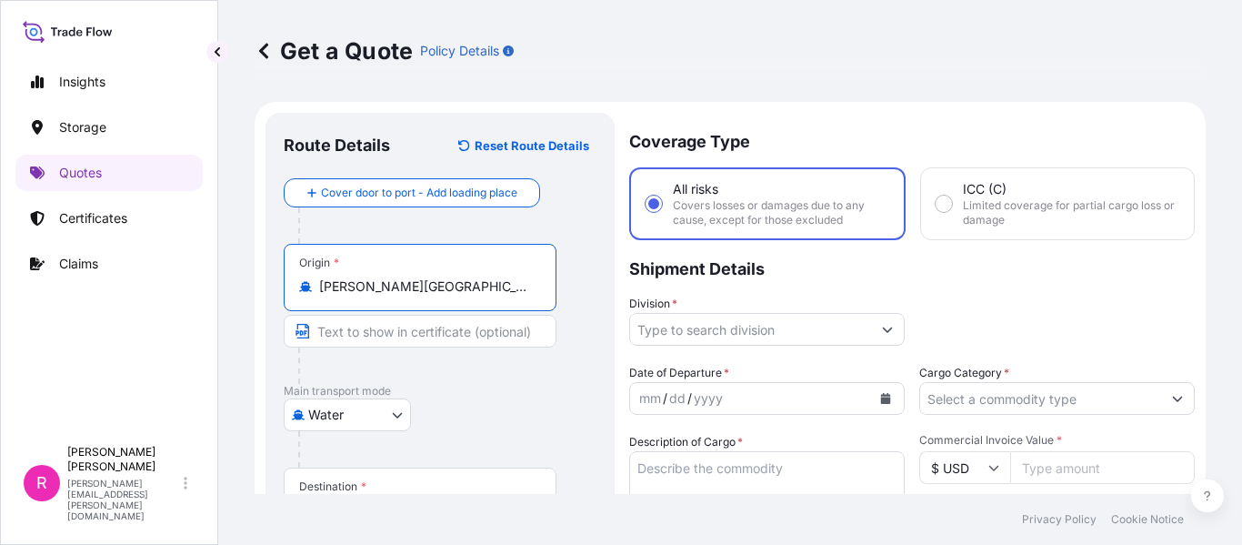
scroll to position [182, 0]
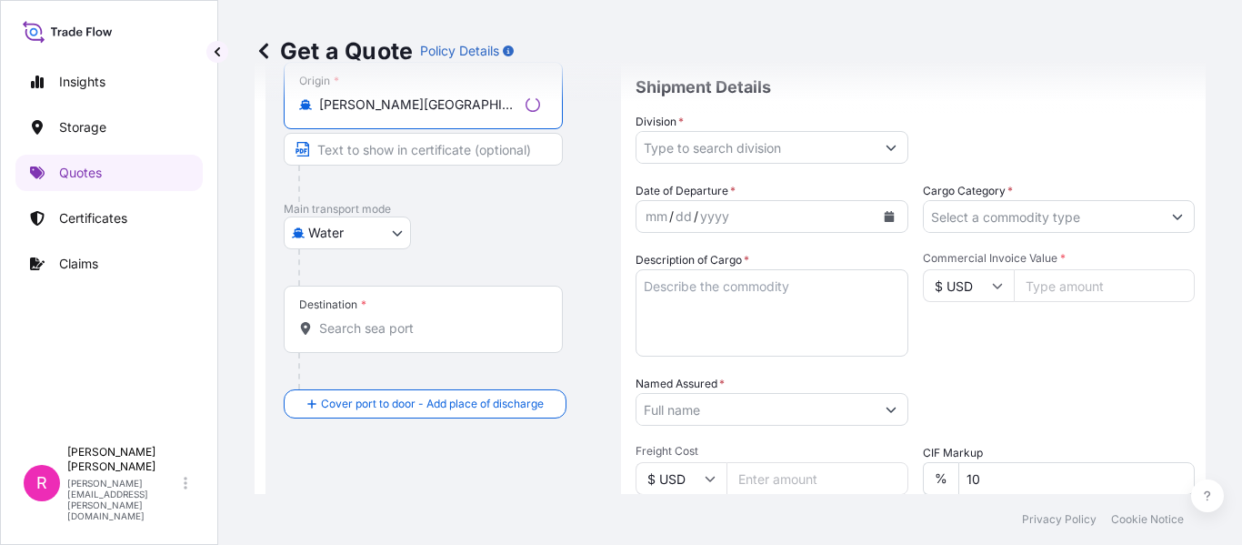
type input "COBUN - Buenaventura, Colombia"
drag, startPoint x: 417, startPoint y: 346, endPoint x: 465, endPoint y: 345, distance: 48.2
click at [457, 347] on div "Destination *" at bounding box center [423, 319] width 279 height 67
click at [465, 346] on div "Destination *" at bounding box center [420, 319] width 273 height 67
click at [465, 337] on input "Destination *" at bounding box center [426, 328] width 215 height 18
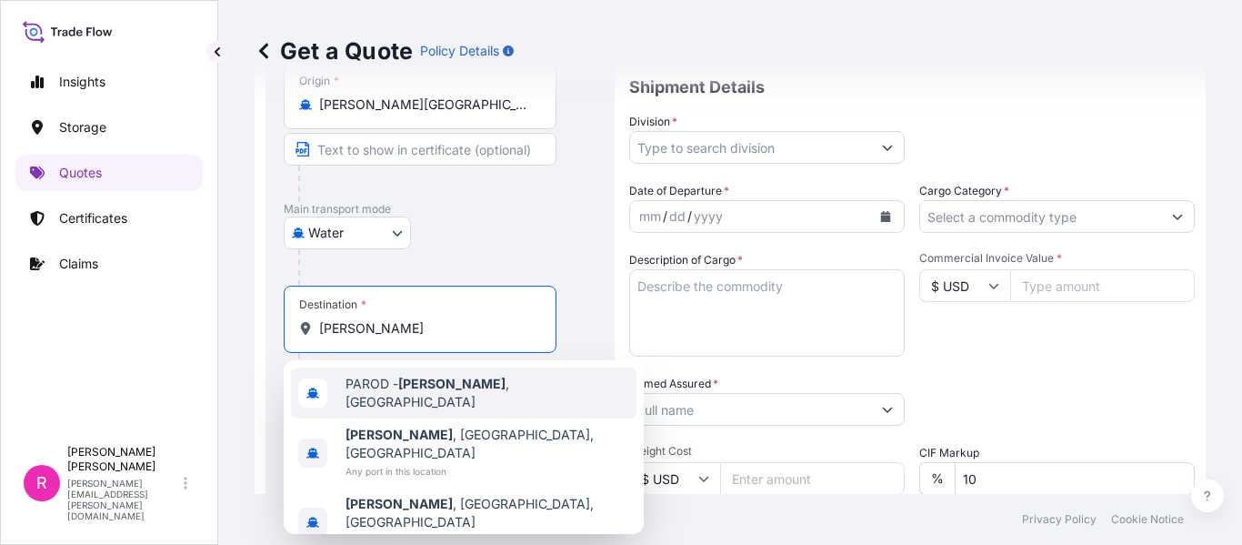
click at [457, 408] on div "PAROD - Rodman , Panama" at bounding box center [464, 392] width 346 height 51
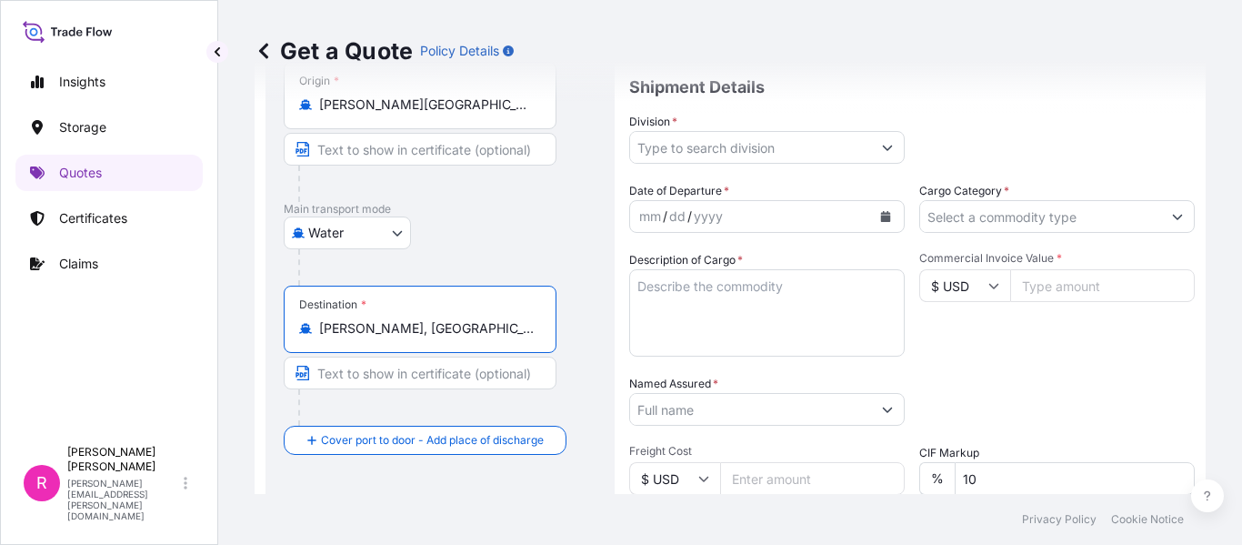
type input "PAROD - Rodman, Panama"
click at [711, 156] on input "Division *" at bounding box center [750, 147] width 241 height 33
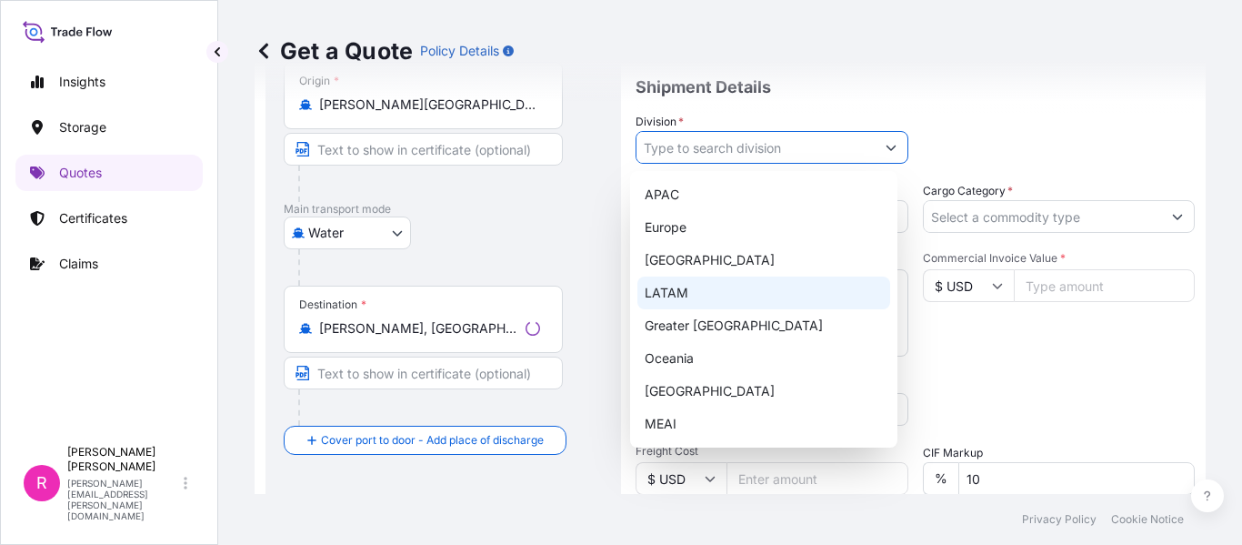
click at [715, 288] on div "LATAM" at bounding box center [764, 292] width 253 height 33
type input "LATAM"
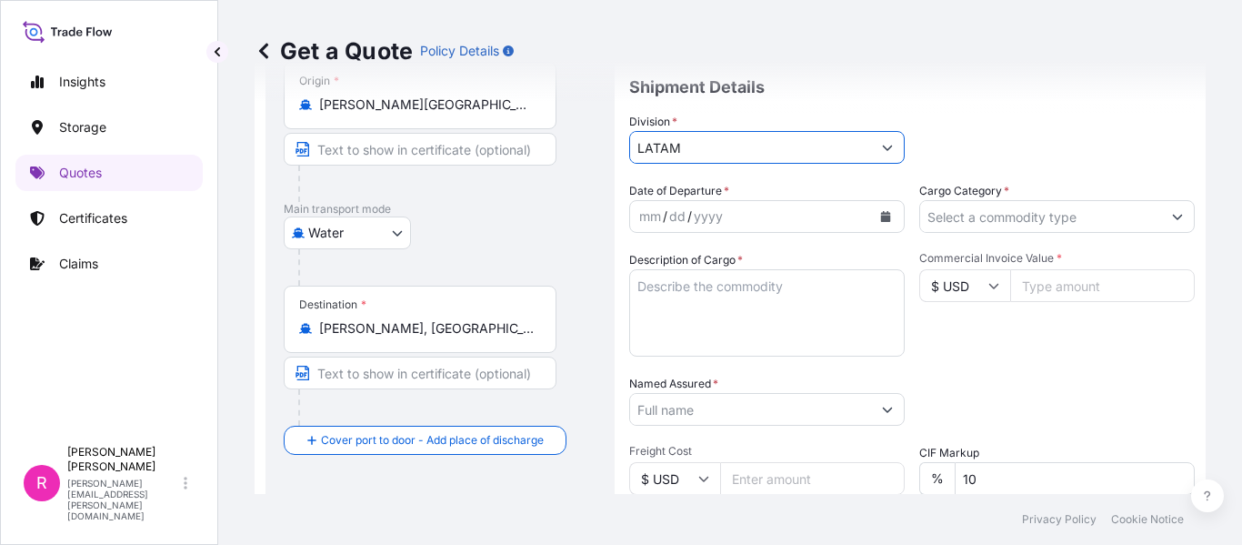
click at [861, 225] on div "mm / dd / yyyy" at bounding box center [750, 216] width 241 height 33
click at [879, 225] on button "Calendar" at bounding box center [885, 216] width 29 height 29
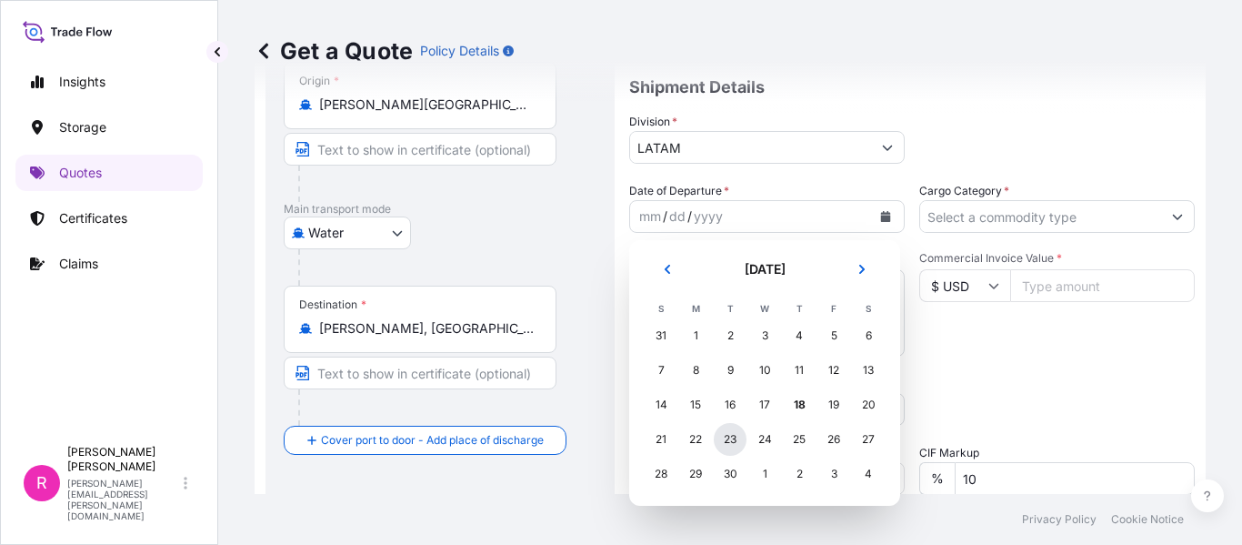
click at [728, 437] on div "23" at bounding box center [730, 439] width 33 height 33
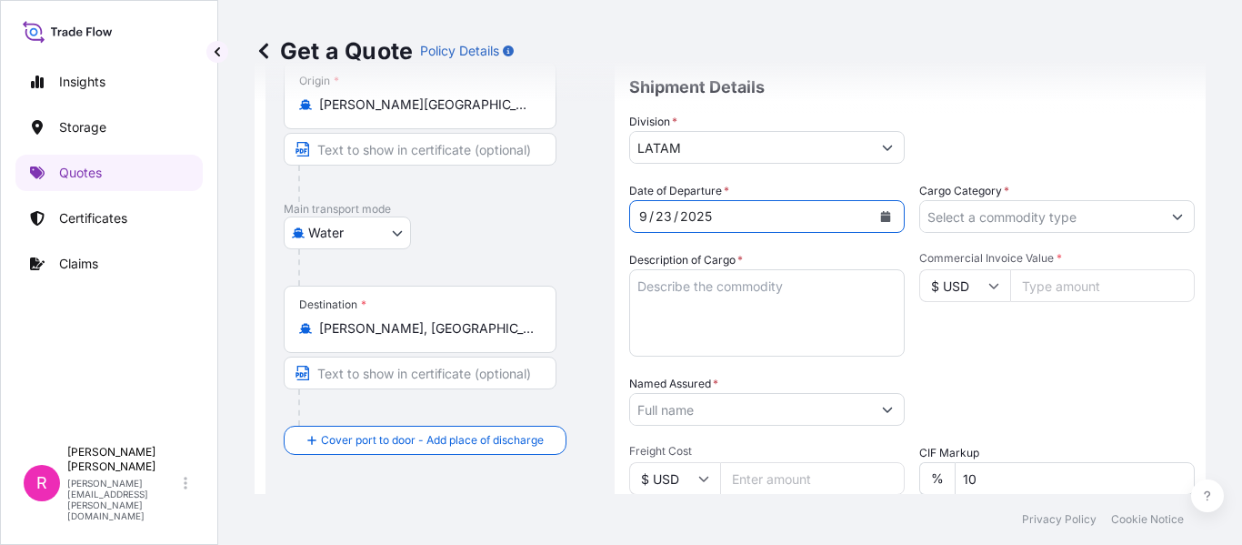
drag, startPoint x: 1068, startPoint y: 279, endPoint x: 1070, endPoint y: 259, distance: 20.2
click at [1070, 276] on input "Commercial Invoice Value *" at bounding box center [1102, 285] width 185 height 33
click at [1059, 225] on input "Cargo Category *" at bounding box center [1040, 216] width 241 height 33
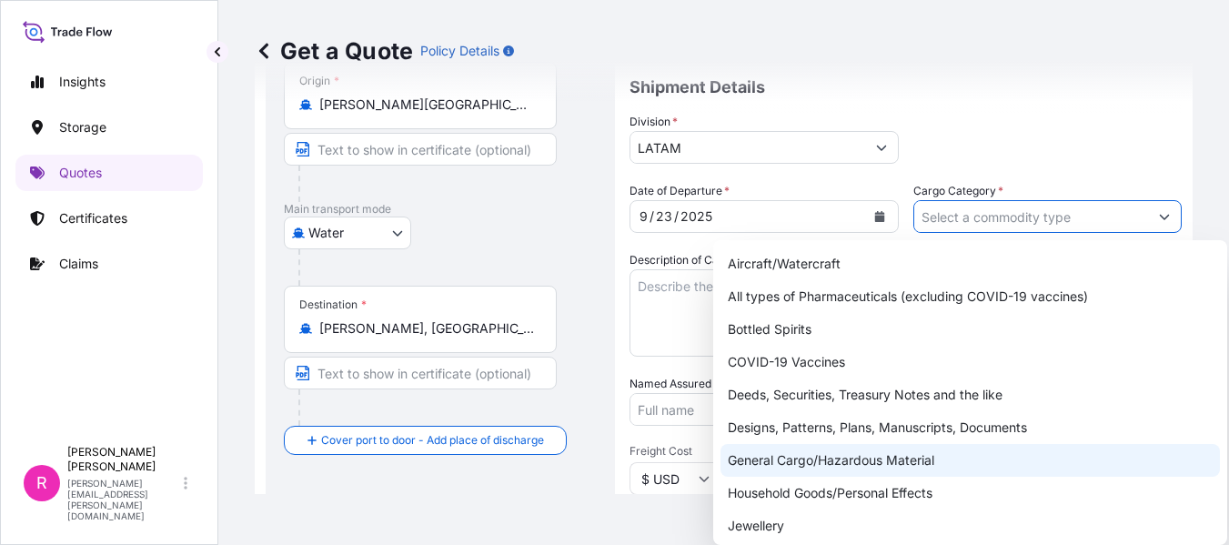
click at [802, 458] on div "General Cargo/Hazardous Material" at bounding box center [969, 460] width 499 height 33
type input "General Cargo/Hazardous Material"
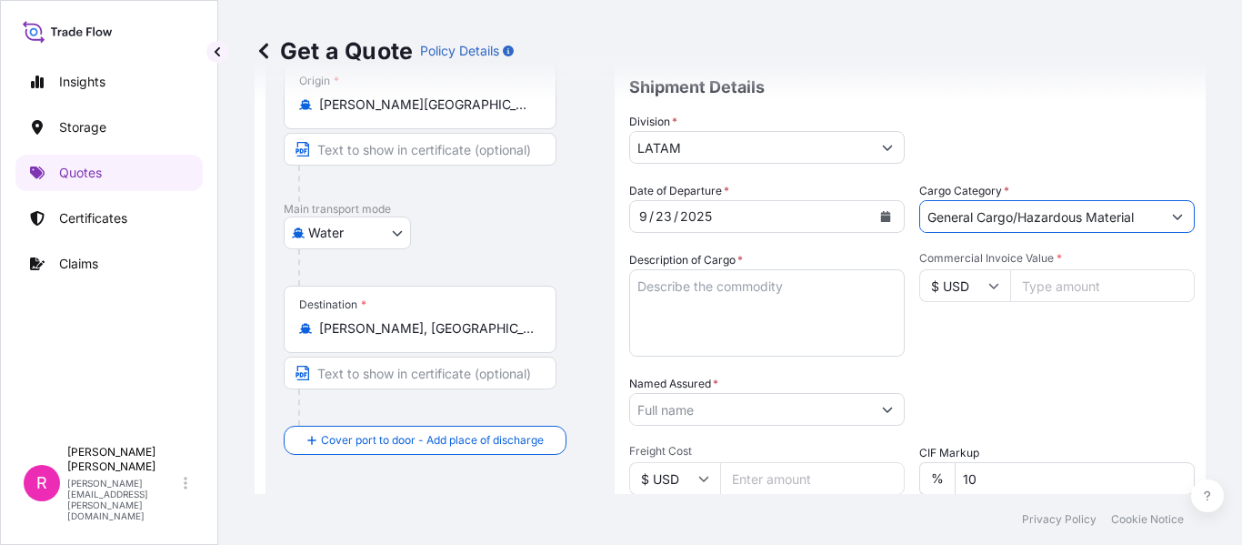
click at [749, 326] on textarea "Description of Cargo *" at bounding box center [767, 312] width 276 height 87
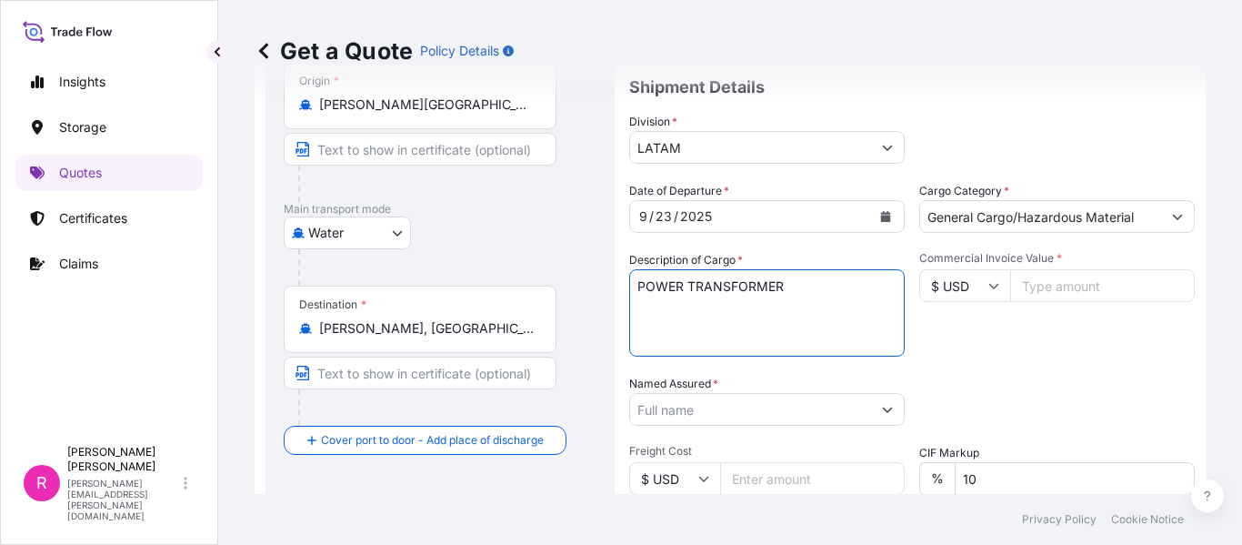
type textarea "POWER TRANSFORMER"
click at [1081, 285] on input "Commercial Invoice Value *" at bounding box center [1102, 285] width 185 height 33
click at [1040, 284] on input "89991" at bounding box center [1102, 285] width 185 height 33
type input "899891"
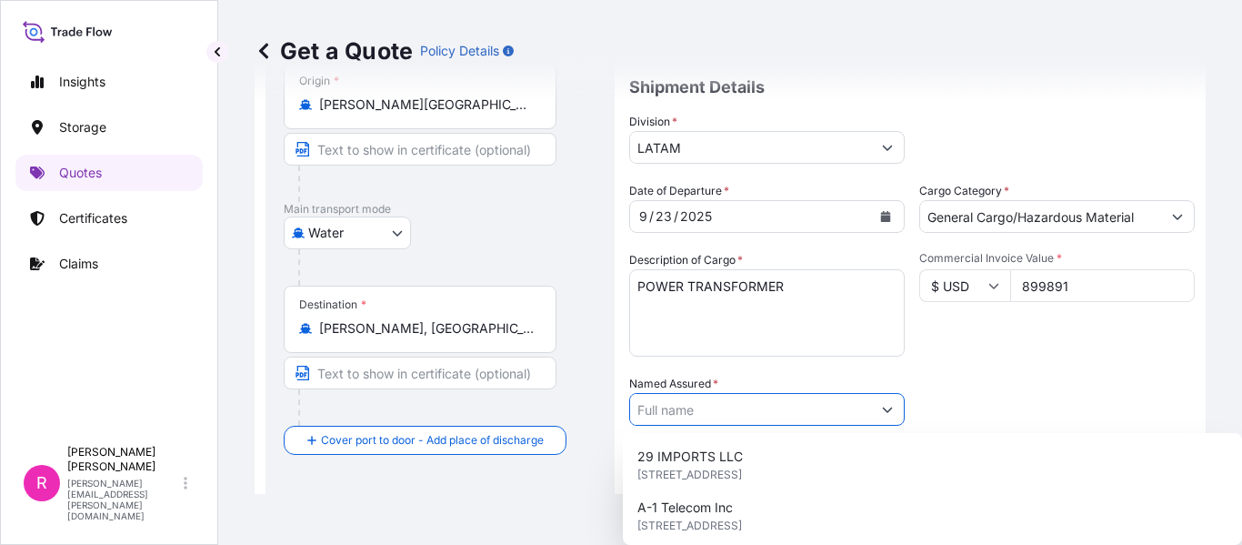
click at [738, 415] on input "Named Assured *" at bounding box center [750, 409] width 241 height 33
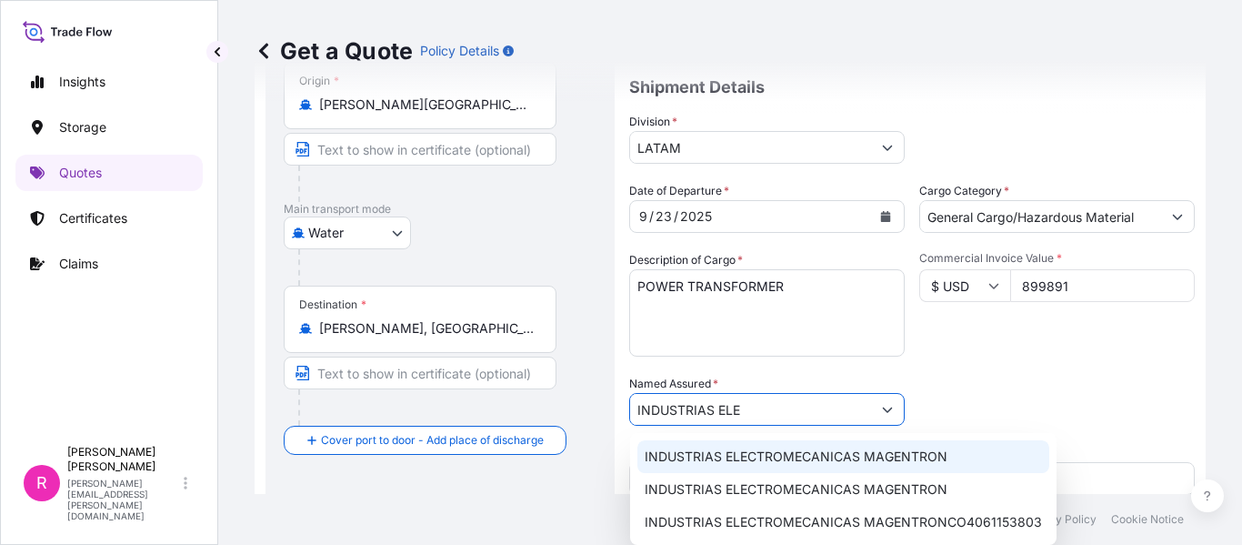
click at [825, 443] on div "INDUSTRIAS ELECTROMECANICAS MAGENTRON" at bounding box center [844, 456] width 412 height 33
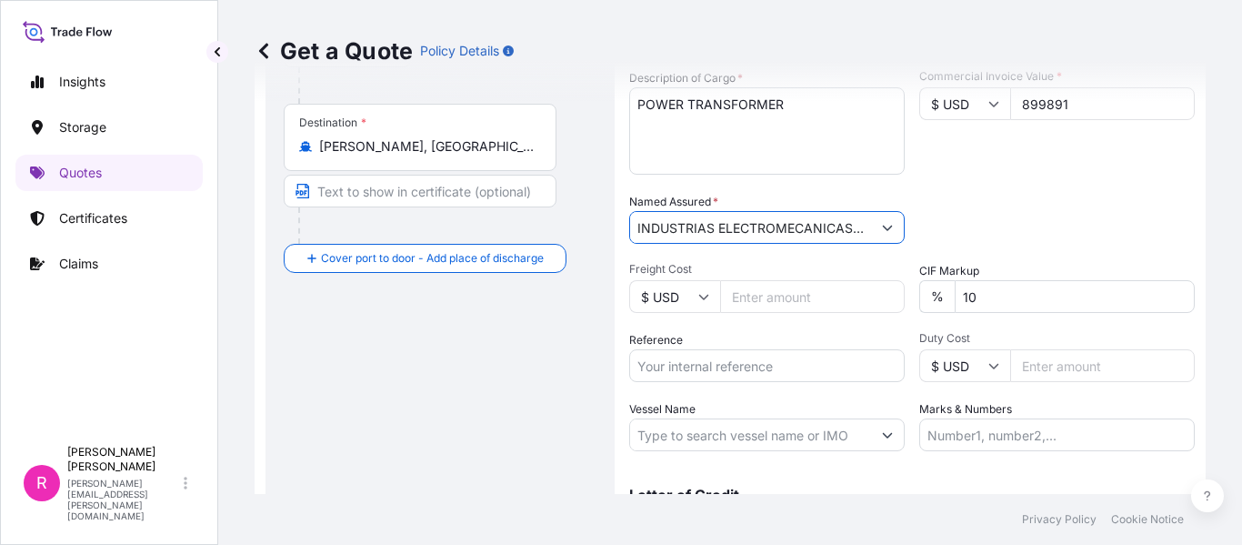
scroll to position [455, 0]
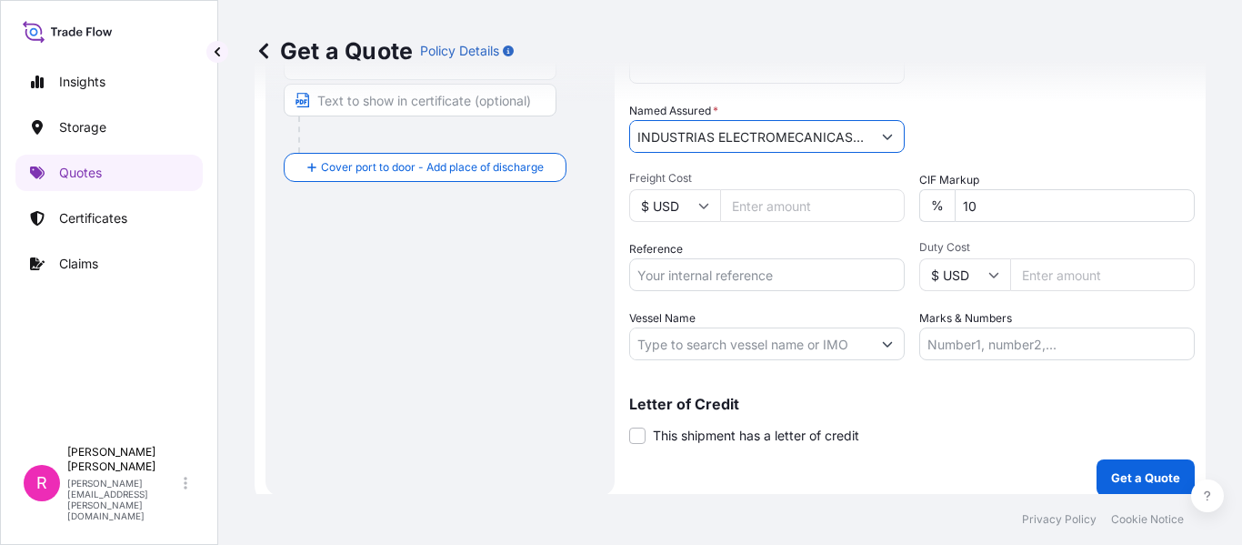
type input "INDUSTRIAS ELECTROMECANICAS MAGENTRON"
click at [812, 207] on input "Freight Cost" at bounding box center [812, 205] width 185 height 33
drag, startPoint x: 708, startPoint y: 301, endPoint x: 717, endPoint y: 286, distance: 16.7
click at [710, 301] on div "Date of Departure * 9 / 23 / 2025 Cargo Category * General Cargo/Hazardous Mate…" at bounding box center [912, 134] width 566 height 451
click at [717, 286] on input "Reference" at bounding box center [767, 274] width 276 height 33
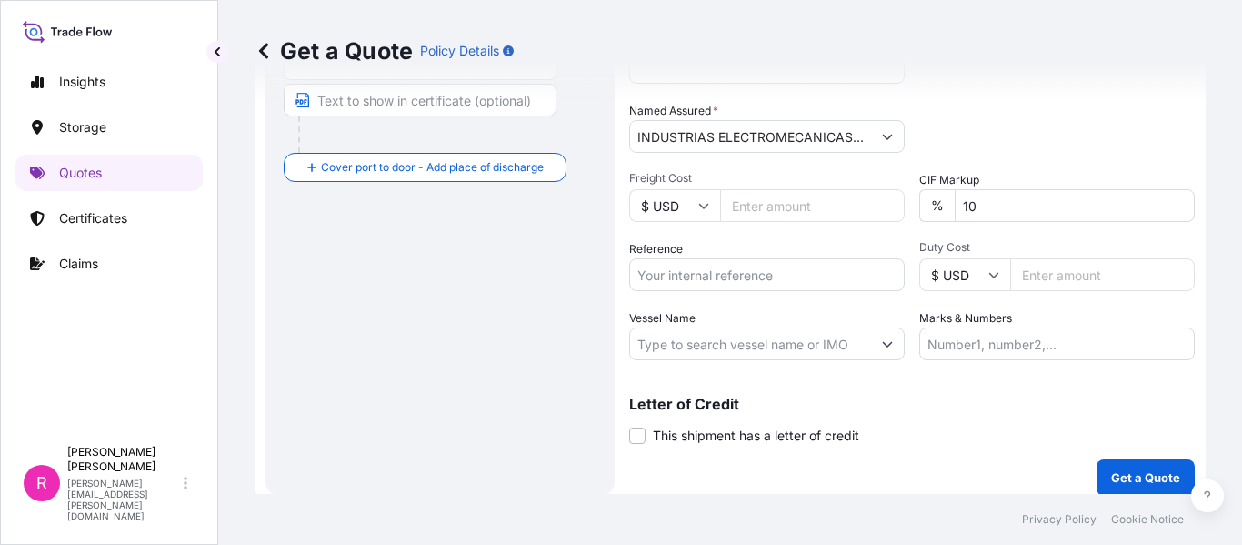
paste input "CO4061155077"
type input "CO4061155077"
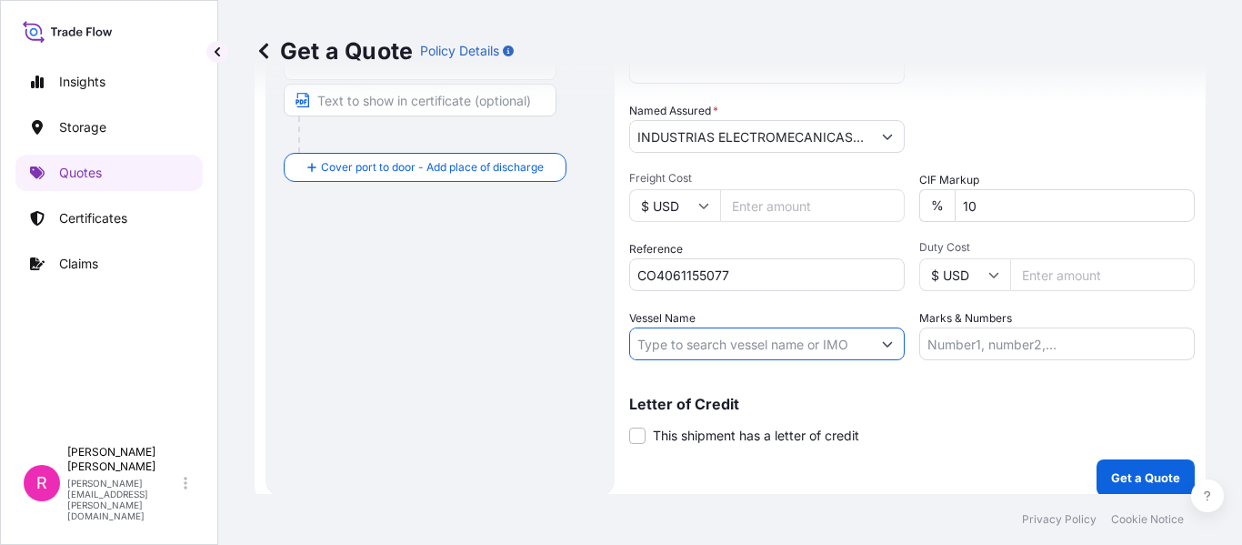
click at [794, 355] on input "Vessel Name" at bounding box center [750, 343] width 241 height 33
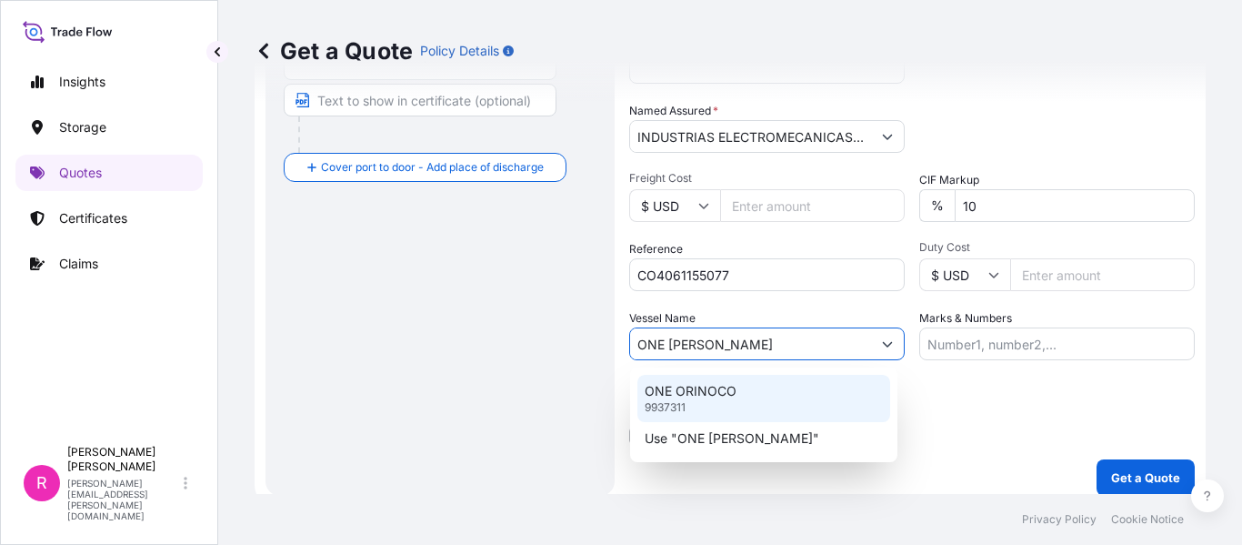
click at [744, 386] on div "ONE ORINOCO 9937311" at bounding box center [764, 398] width 253 height 47
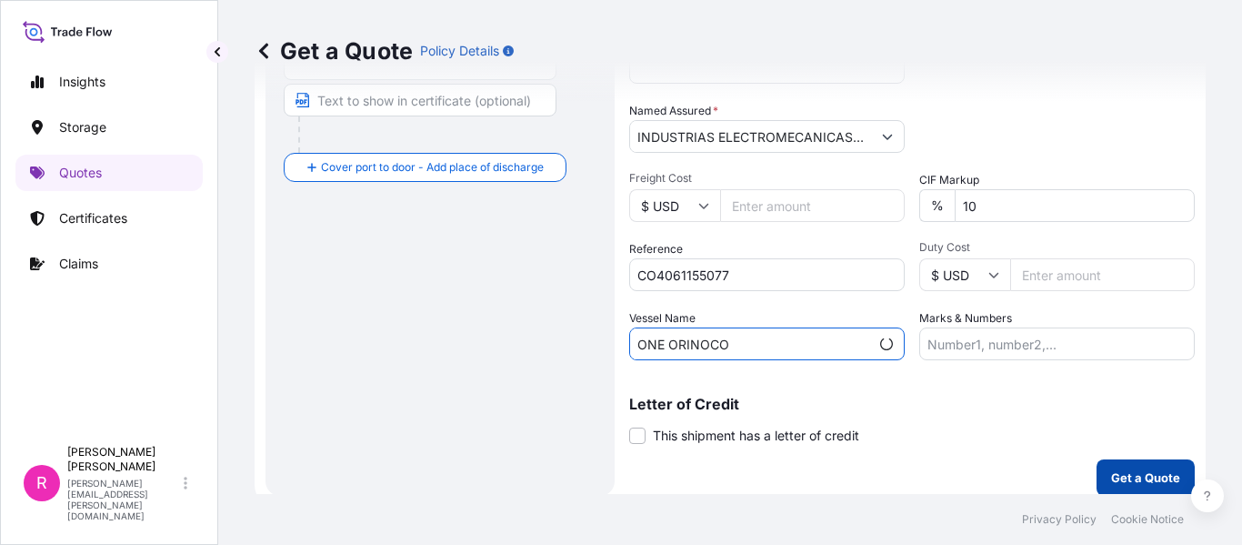
type input "ONE ORINOCO"
click at [1140, 476] on p "Get a Quote" at bounding box center [1145, 477] width 69 height 18
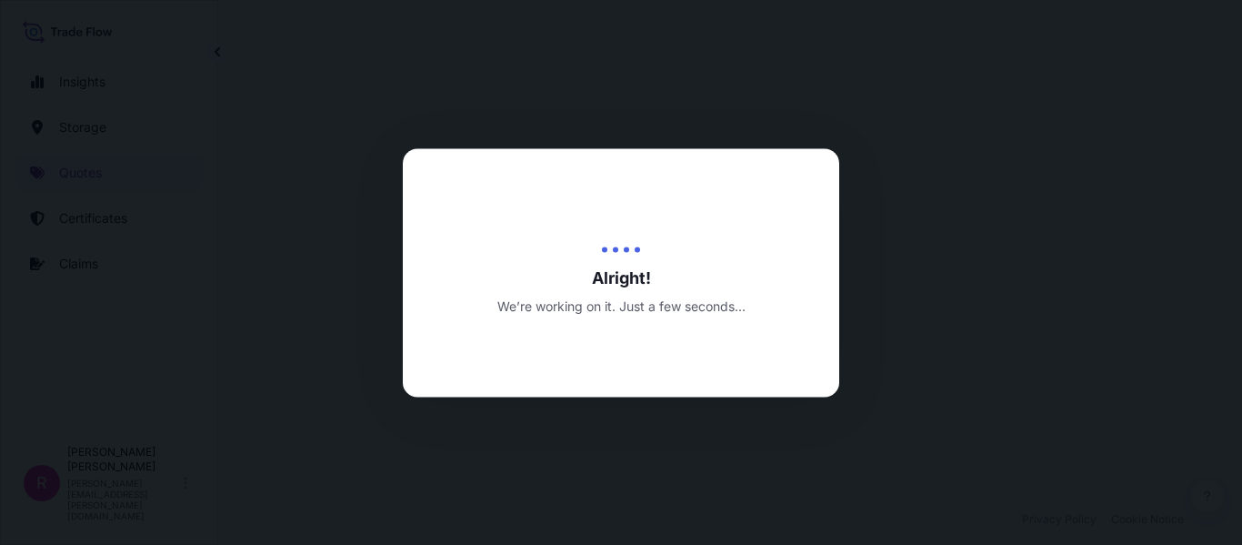
select select "Water"
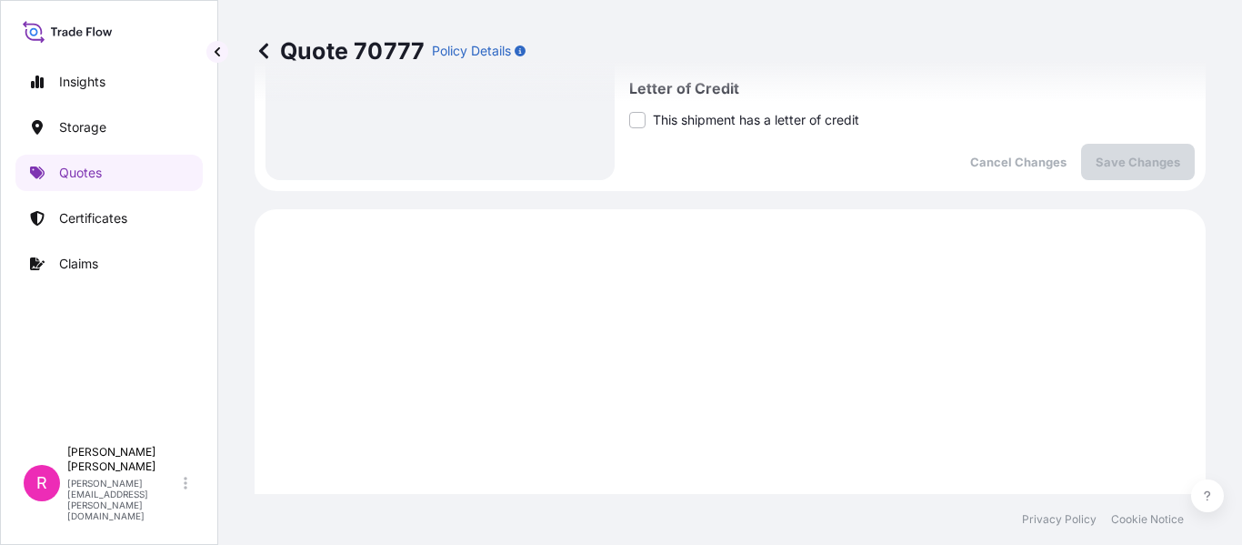
scroll to position [225, 0]
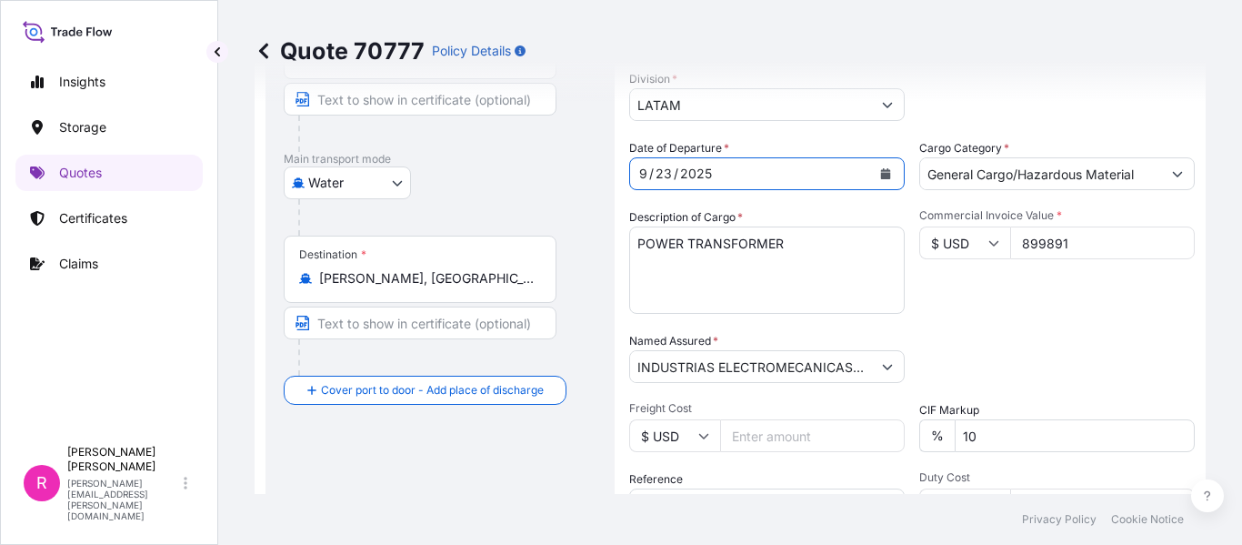
click at [883, 169] on icon "Calendar" at bounding box center [885, 173] width 11 height 11
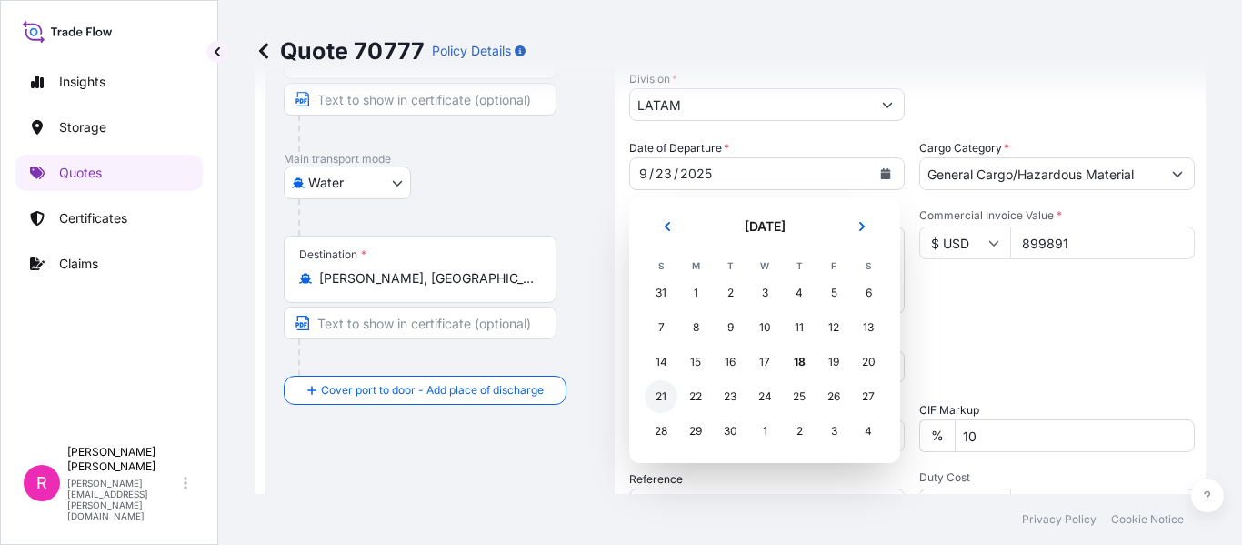
click at [667, 396] on div "21" at bounding box center [661, 396] width 33 height 33
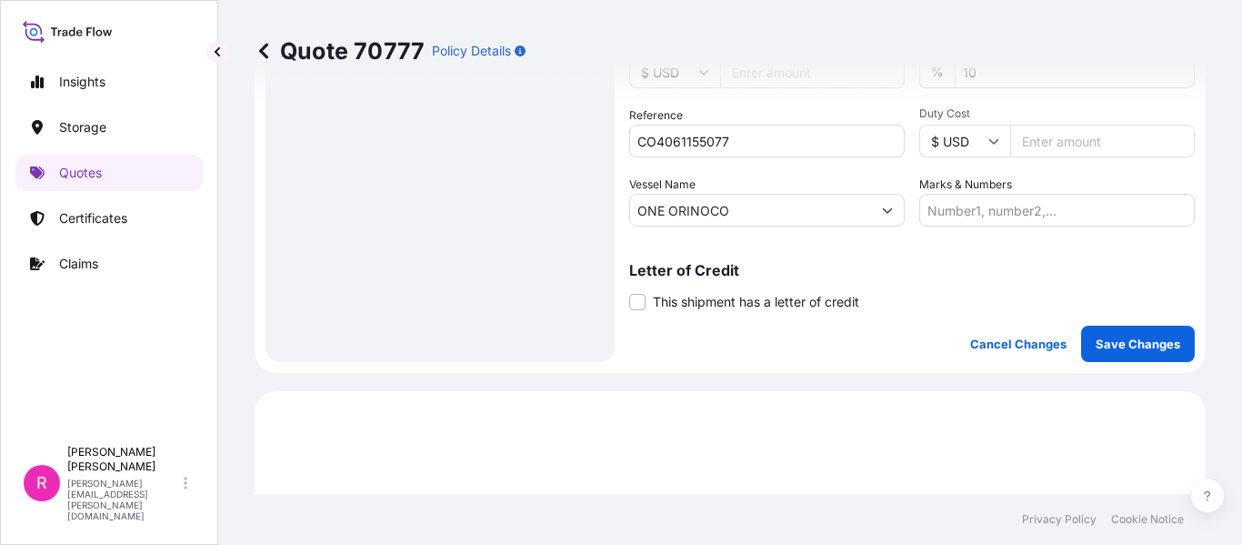
scroll to position [679, 0]
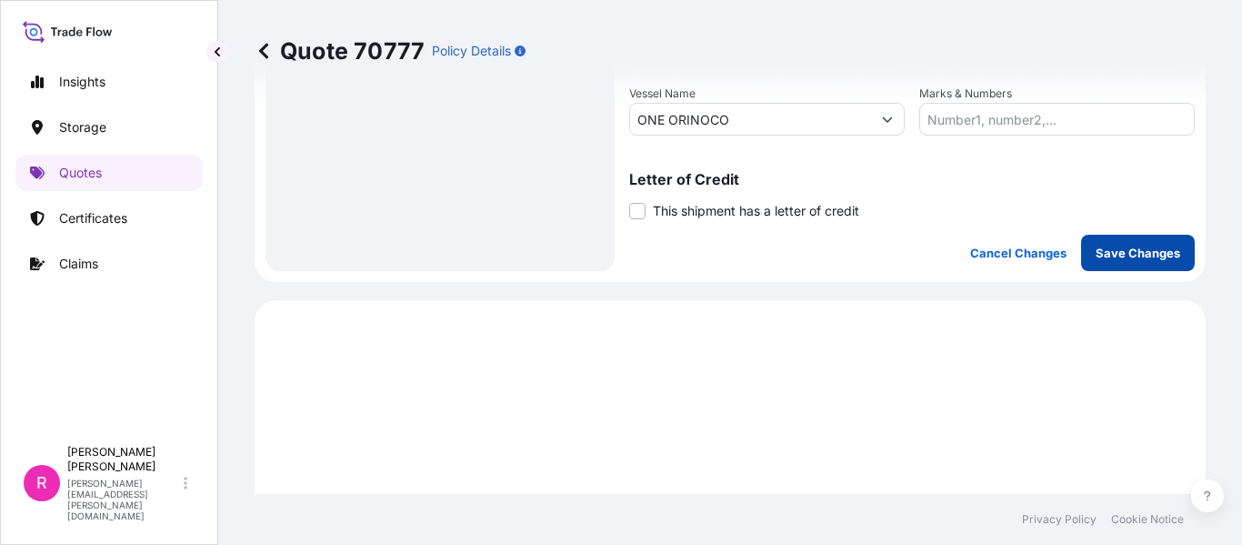
click at [1133, 248] on p "Save Changes" at bounding box center [1138, 253] width 85 height 18
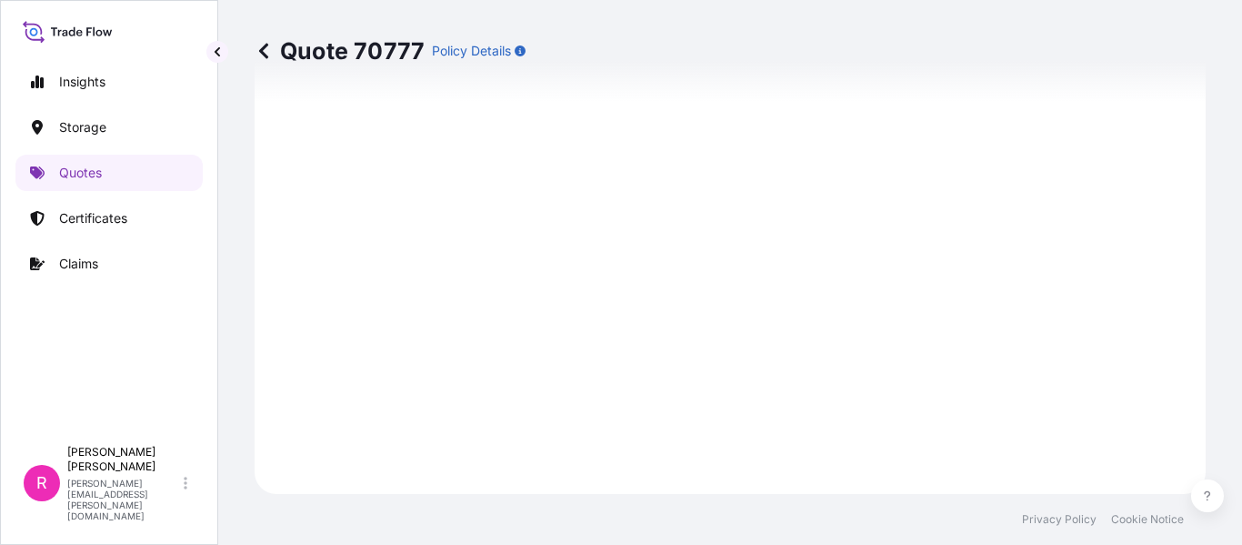
select select "Water"
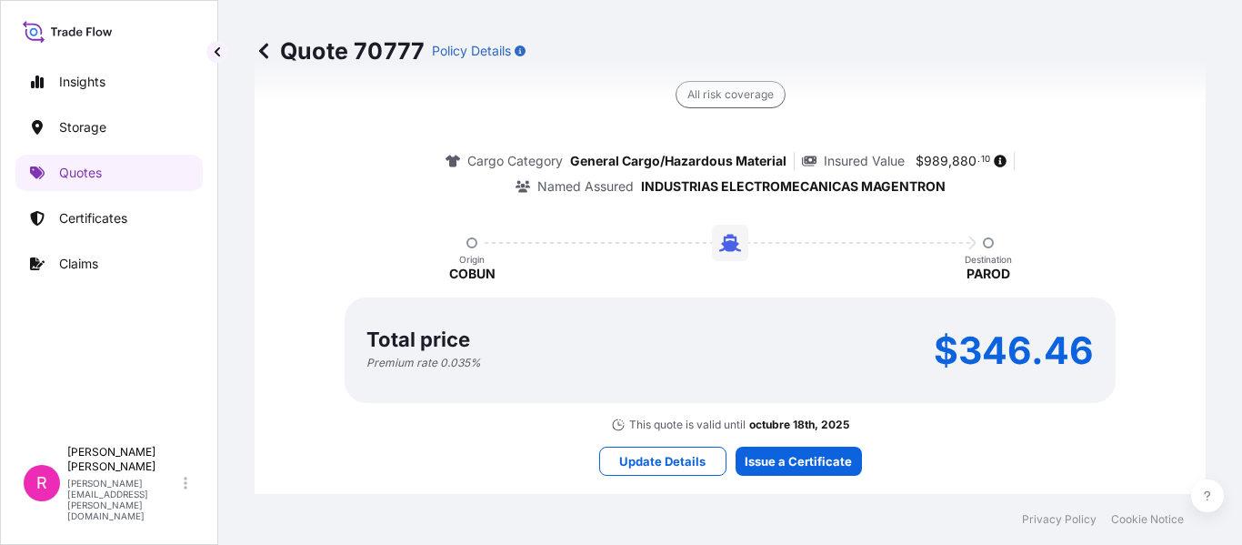
scroll to position [1798, 0]
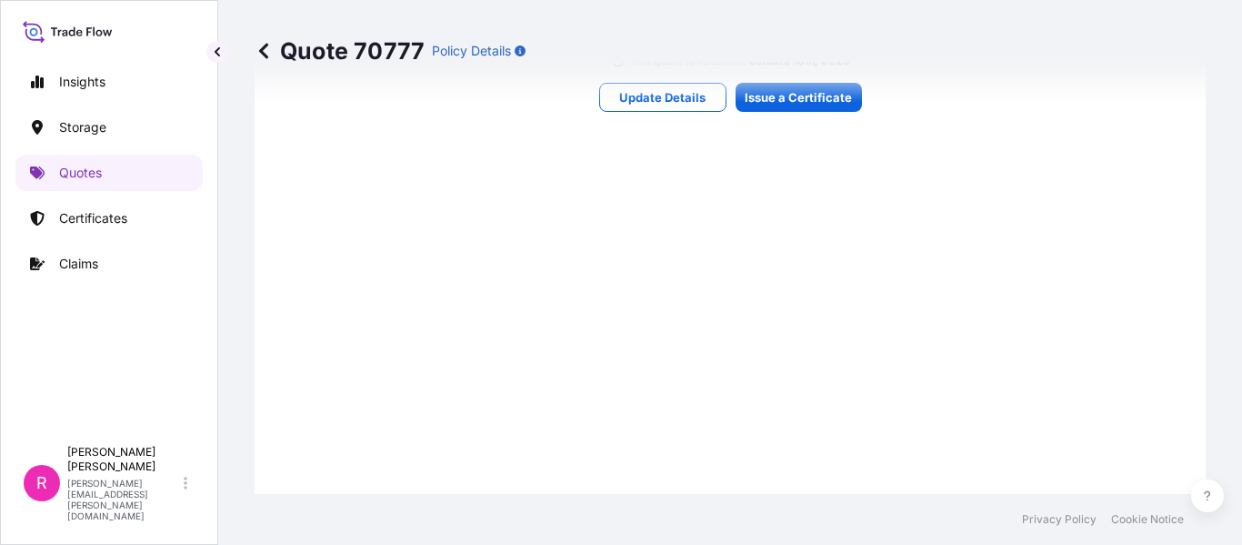
click at [747, 94] on div "Quote 70777 Policy Details" at bounding box center [730, 51] width 951 height 102
click at [789, 88] on div "Quote 70777 Policy Details" at bounding box center [730, 51] width 951 height 102
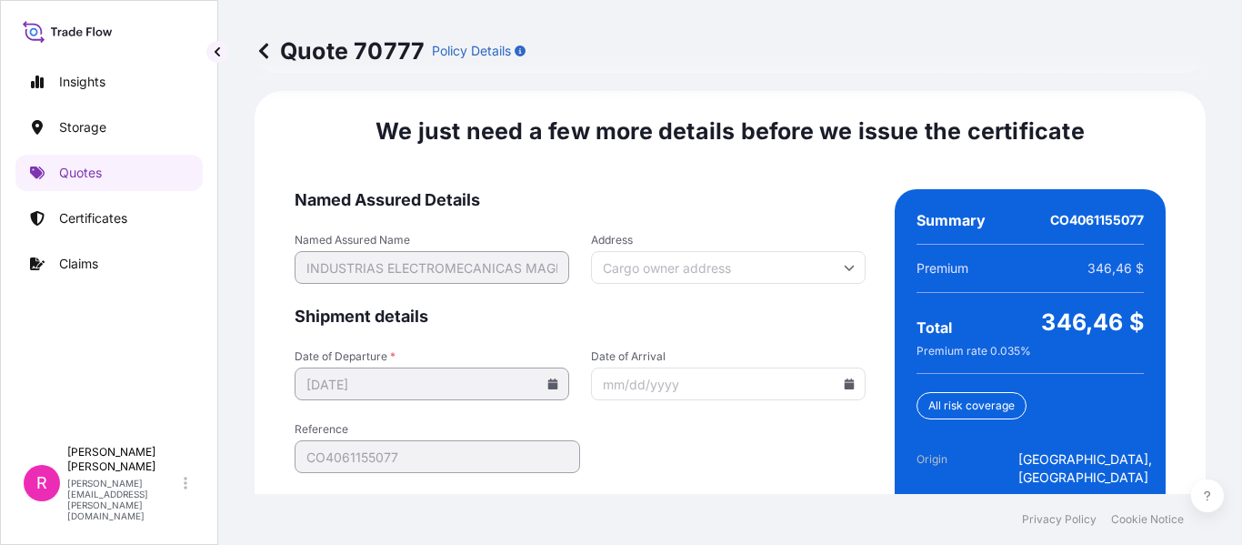
scroll to position [2975, 0]
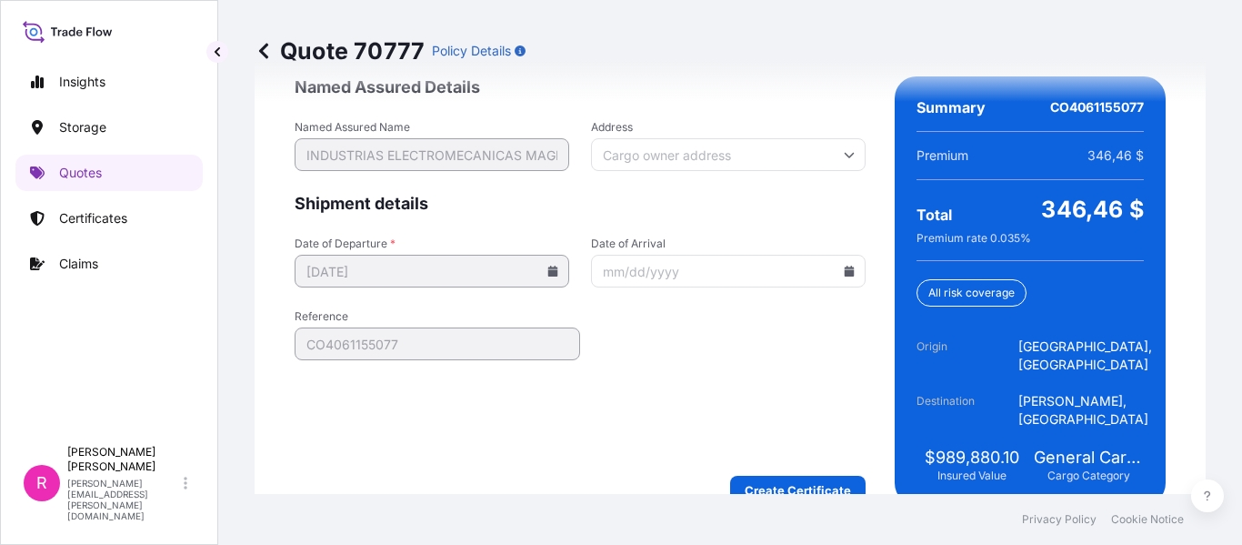
click at [847, 255] on input "Date of Arrival" at bounding box center [728, 271] width 275 height 33
drag, startPoint x: 849, startPoint y: 254, endPoint x: 839, endPoint y: 255, distance: 10.0
click at [846, 255] on input "Date of Arrival" at bounding box center [728, 271] width 275 height 33
click at [845, 266] on icon at bounding box center [850, 271] width 10 height 11
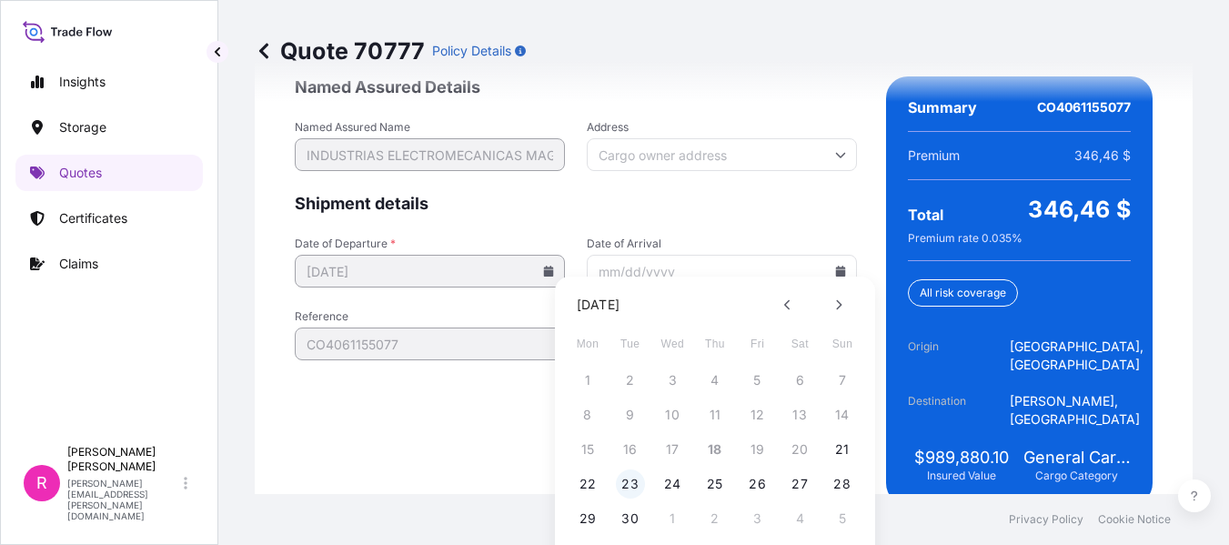
click at [632, 490] on button "23" at bounding box center [630, 483] width 29 height 29
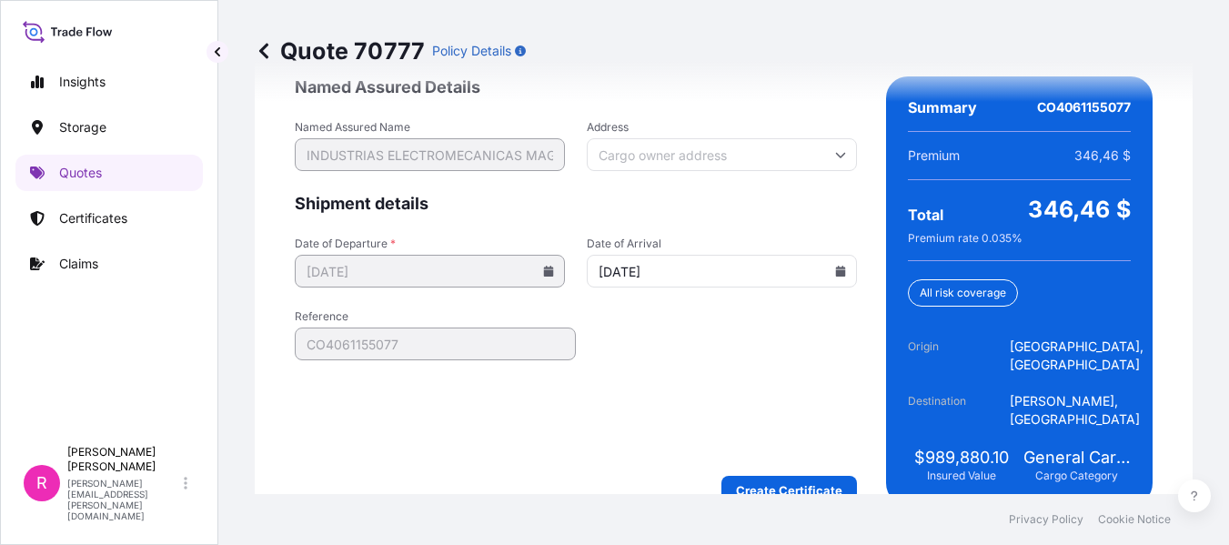
type input "09/23/2025"
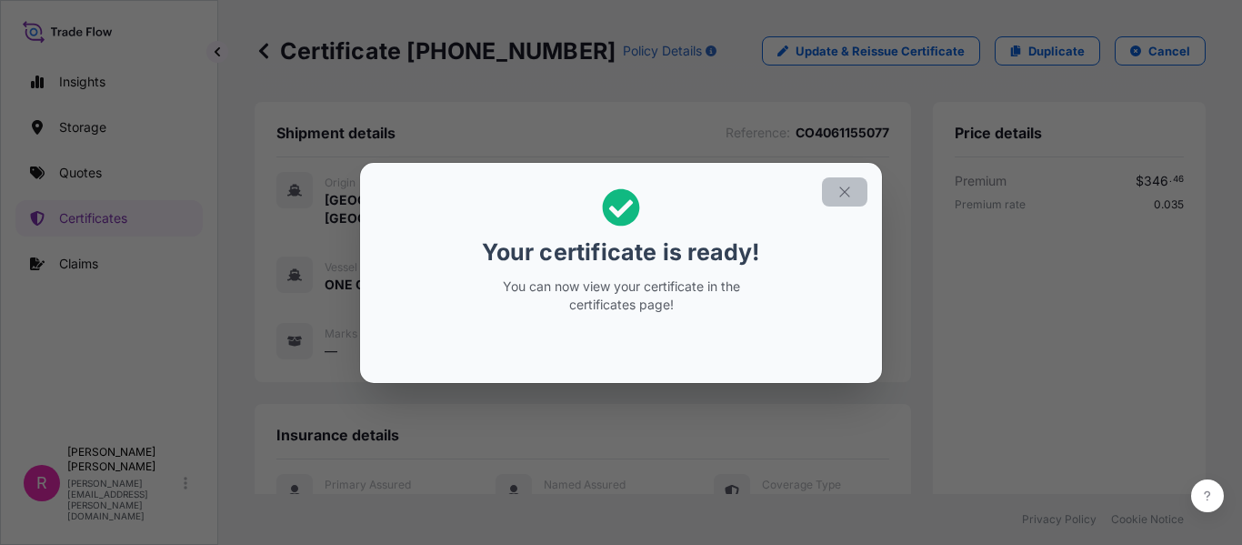
click at [840, 201] on button "button" at bounding box center [844, 191] width 45 height 29
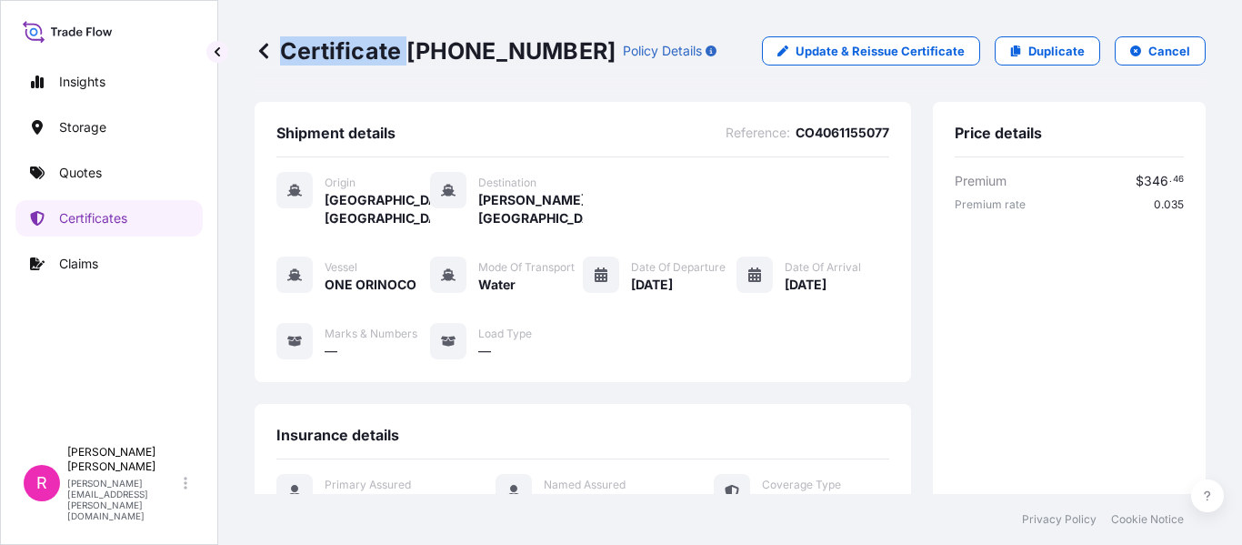
drag, startPoint x: 405, startPoint y: 45, endPoint x: 543, endPoint y: 49, distance: 138.3
click at [543, 49] on div "Certificate 31619-413-1 Policy Details" at bounding box center [486, 50] width 462 height 29
click at [539, 42] on p "Certificate 31619-413-1" at bounding box center [435, 50] width 361 height 29
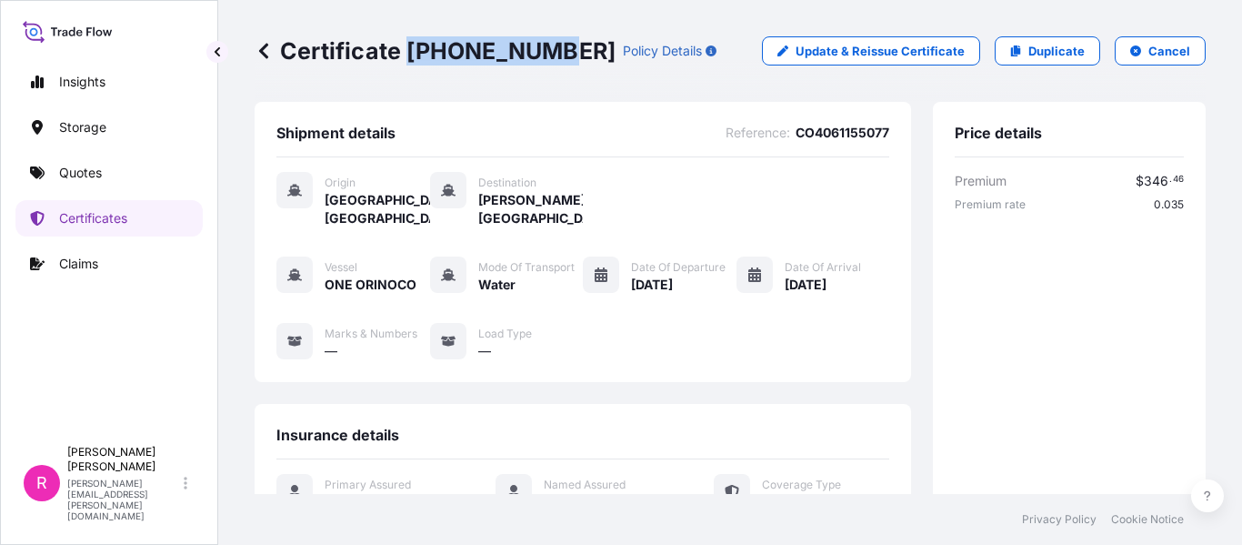
drag, startPoint x: 536, startPoint y: 43, endPoint x: 362, endPoint y: 72, distance: 176.1
click at [407, 44] on p "Certificate 31619-413-1" at bounding box center [435, 50] width 361 height 29
copy p "31619-413-1"
